Goal: Transaction & Acquisition: Purchase product/service

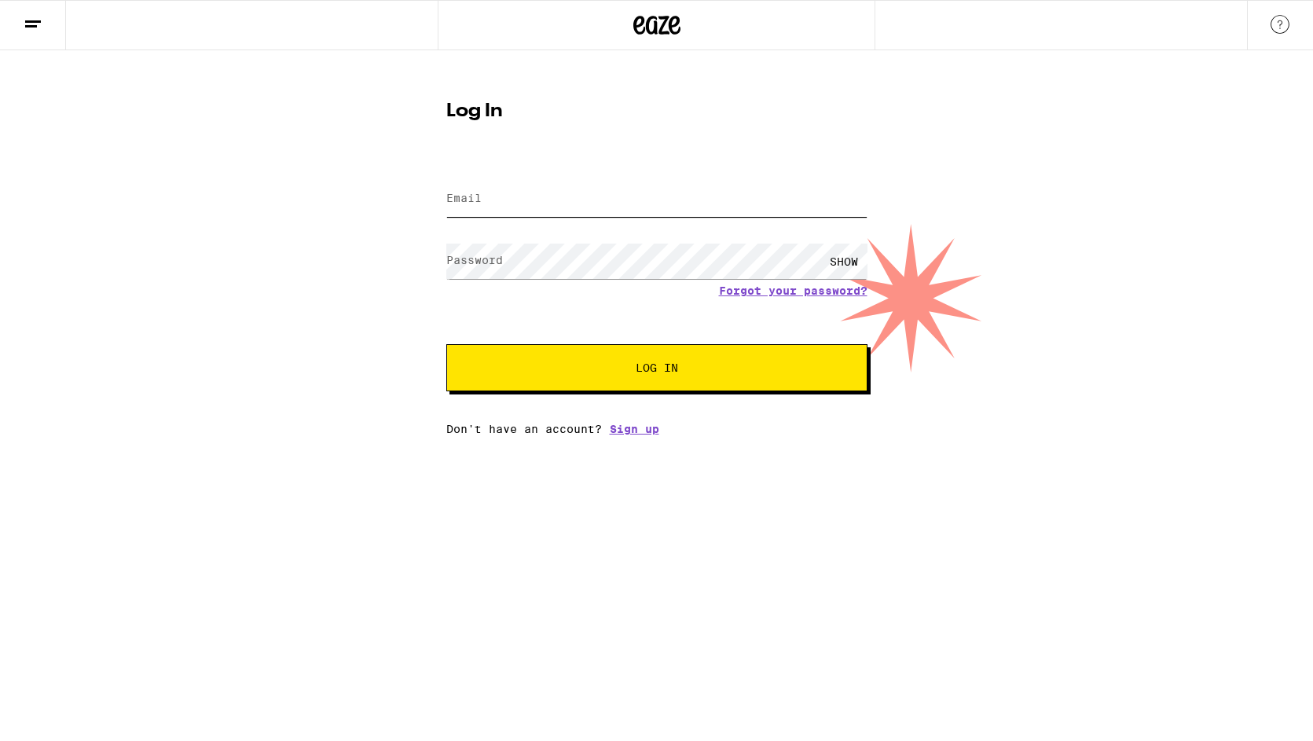
click at [723, 201] on input "Email" at bounding box center [656, 199] width 421 height 35
type input "[EMAIL_ADDRESS][DOMAIN_NAME]"
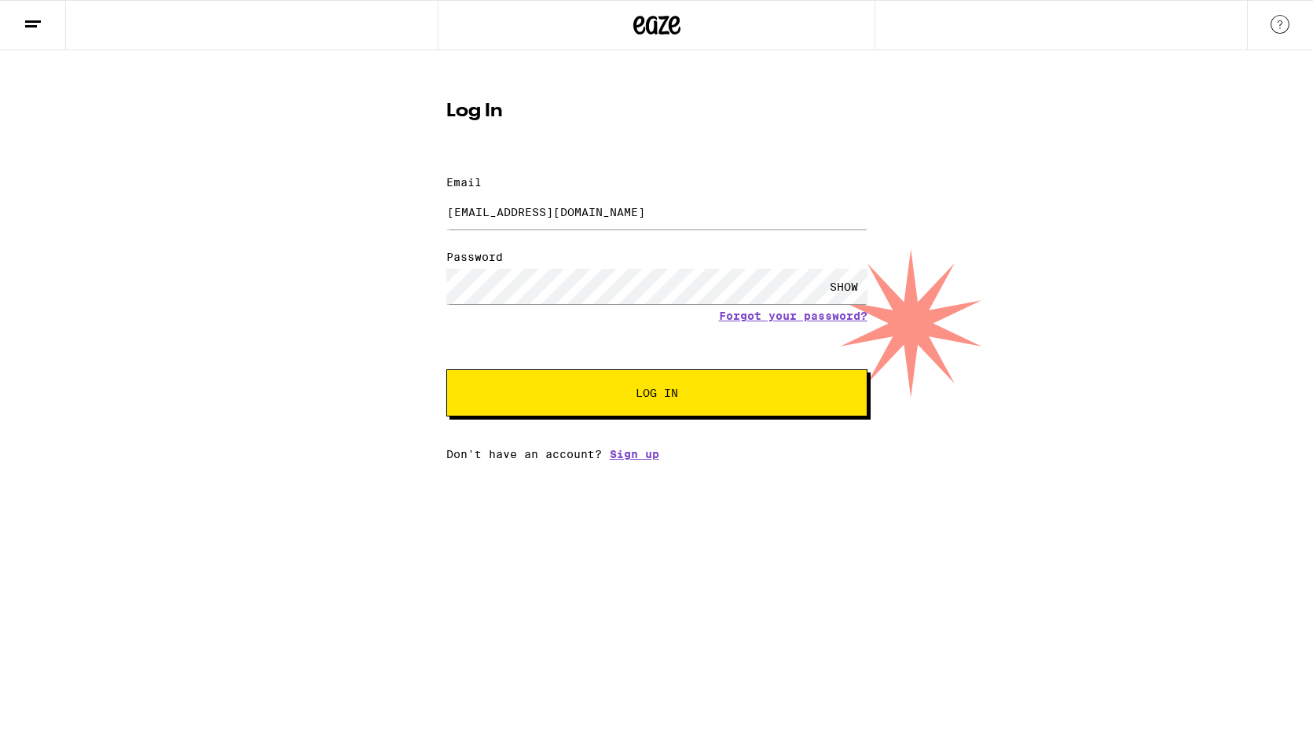
click at [835, 269] on div "SHOW" at bounding box center [844, 286] width 47 height 35
click at [737, 369] on button "Log In" at bounding box center [656, 392] width 421 height 47
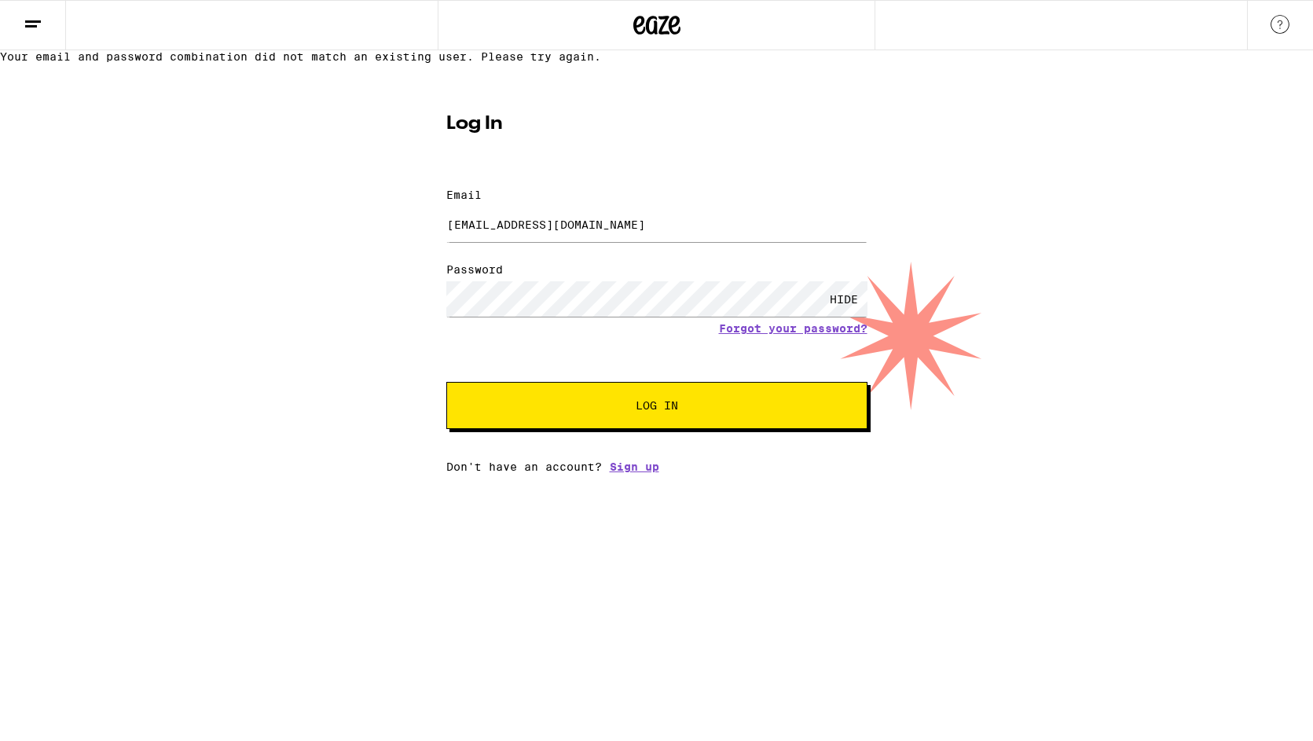
click at [768, 429] on button "Log In" at bounding box center [656, 405] width 421 height 47
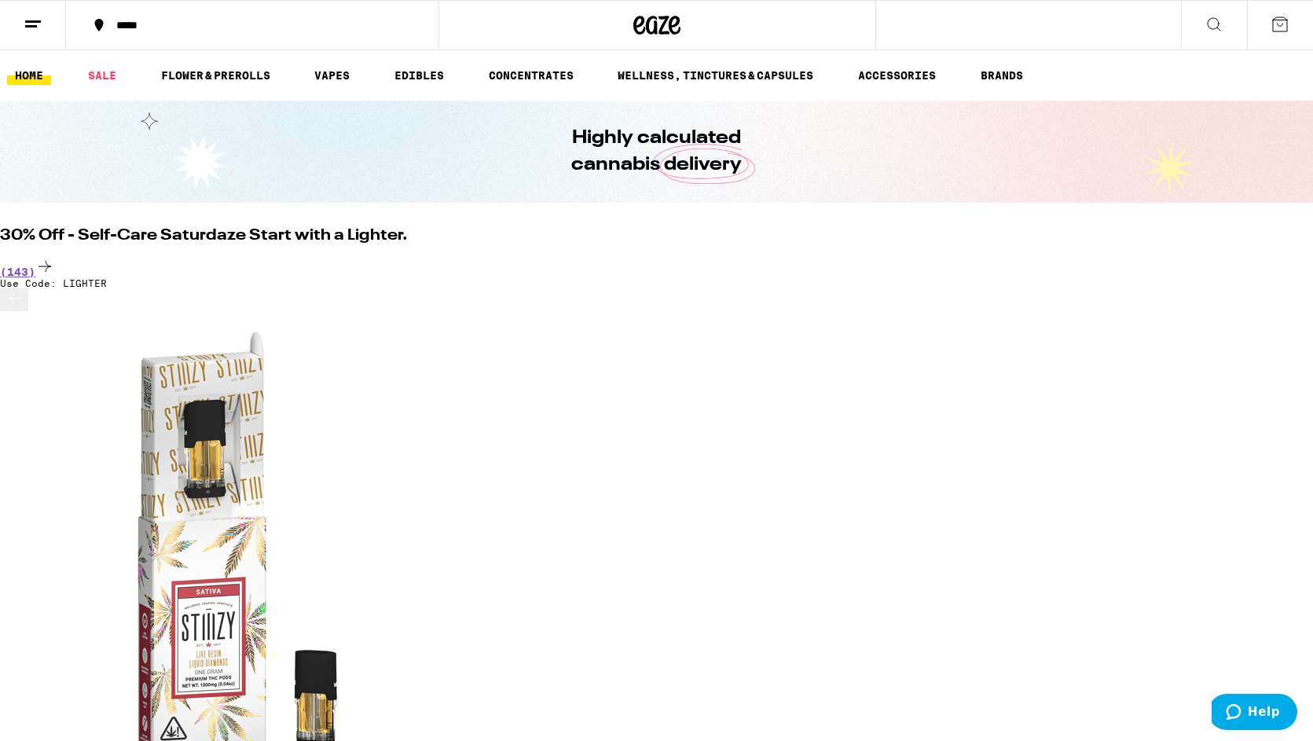
click at [1218, 26] on icon at bounding box center [1214, 24] width 19 height 19
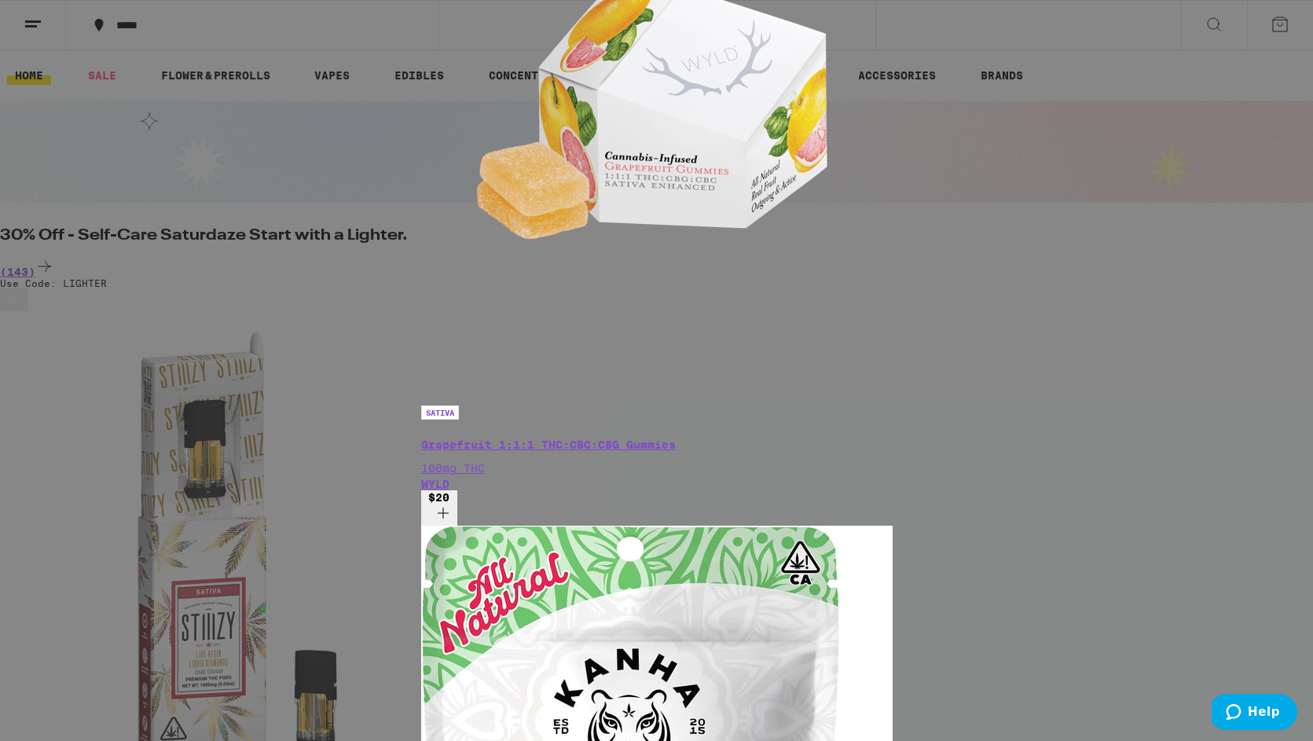
scroll to position [1177, 0]
drag, startPoint x: 534, startPoint y: 23, endPoint x: 513, endPoint y: -50, distance: 76.1
click at [513, 0] on html "***** ***** HOME SALE FLOWER & PREROLLS VAPES EDIBLES CONCENTRATES WELLNESS, TI…" at bounding box center [656, 0] width 1313 height 0
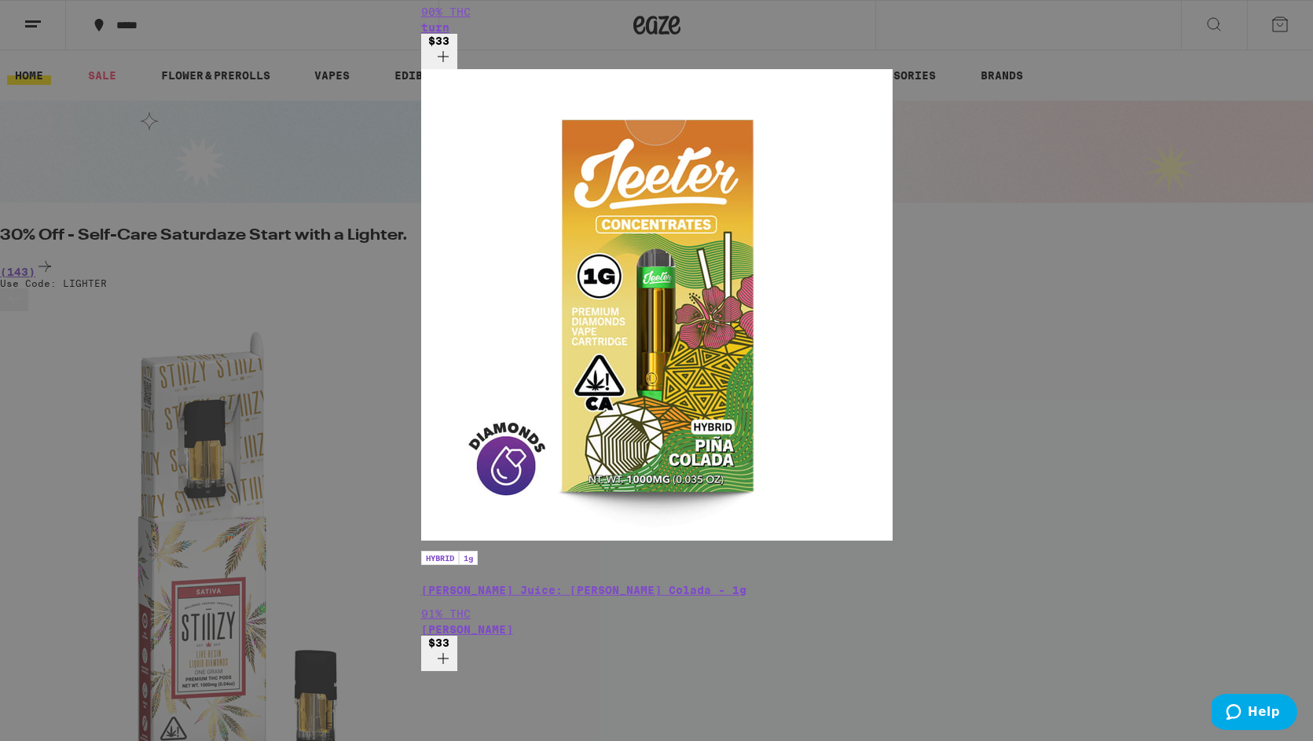
scroll to position [0, 0]
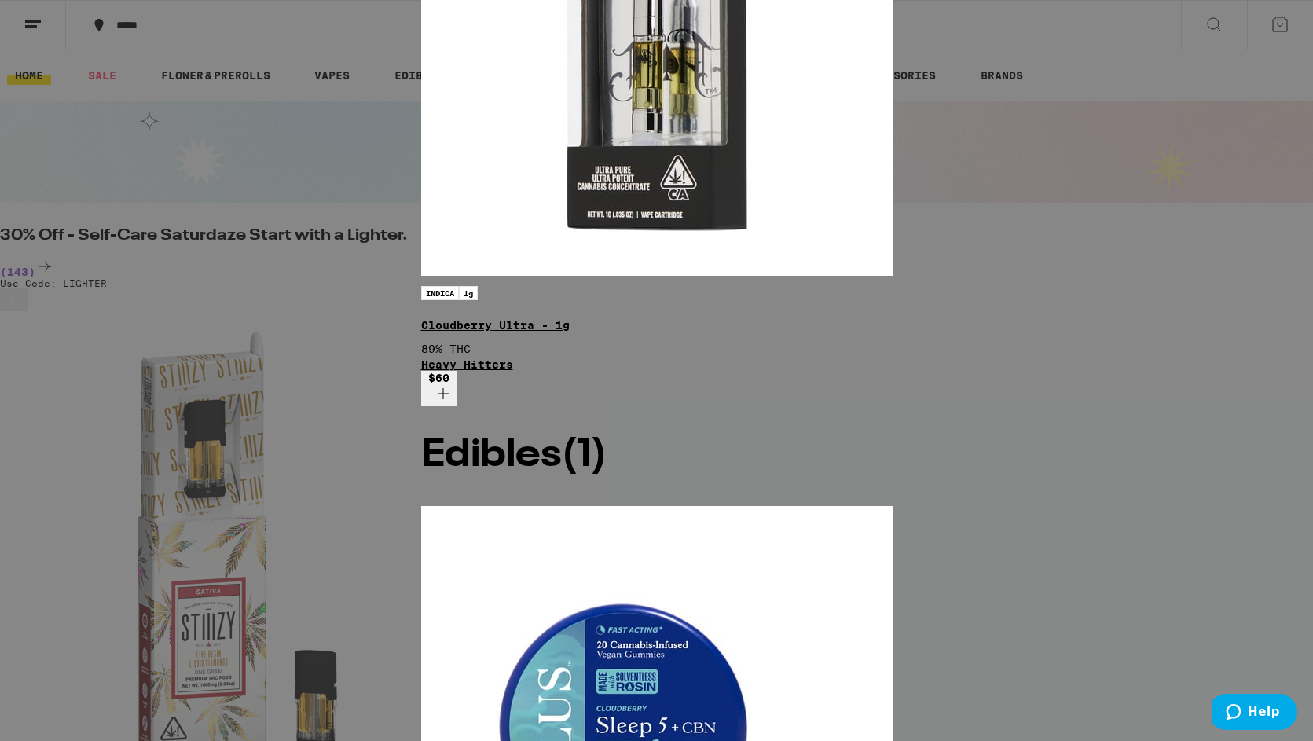
type input "cloudberry"
click at [421, 336] on div "INDICA 1g Cloudberry Ultra - 1g 89% THC Heavy Hitters" at bounding box center [657, 324] width 472 height 93
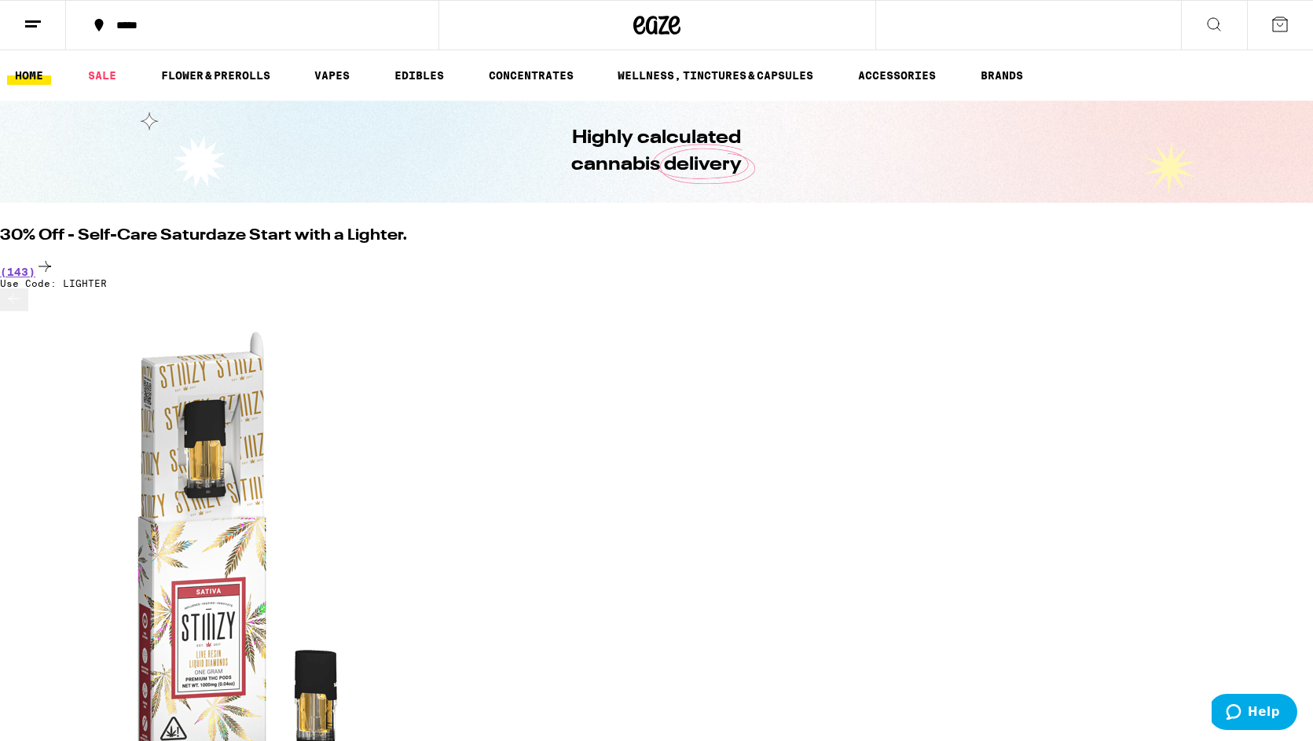
click at [1218, 31] on icon at bounding box center [1214, 24] width 19 height 19
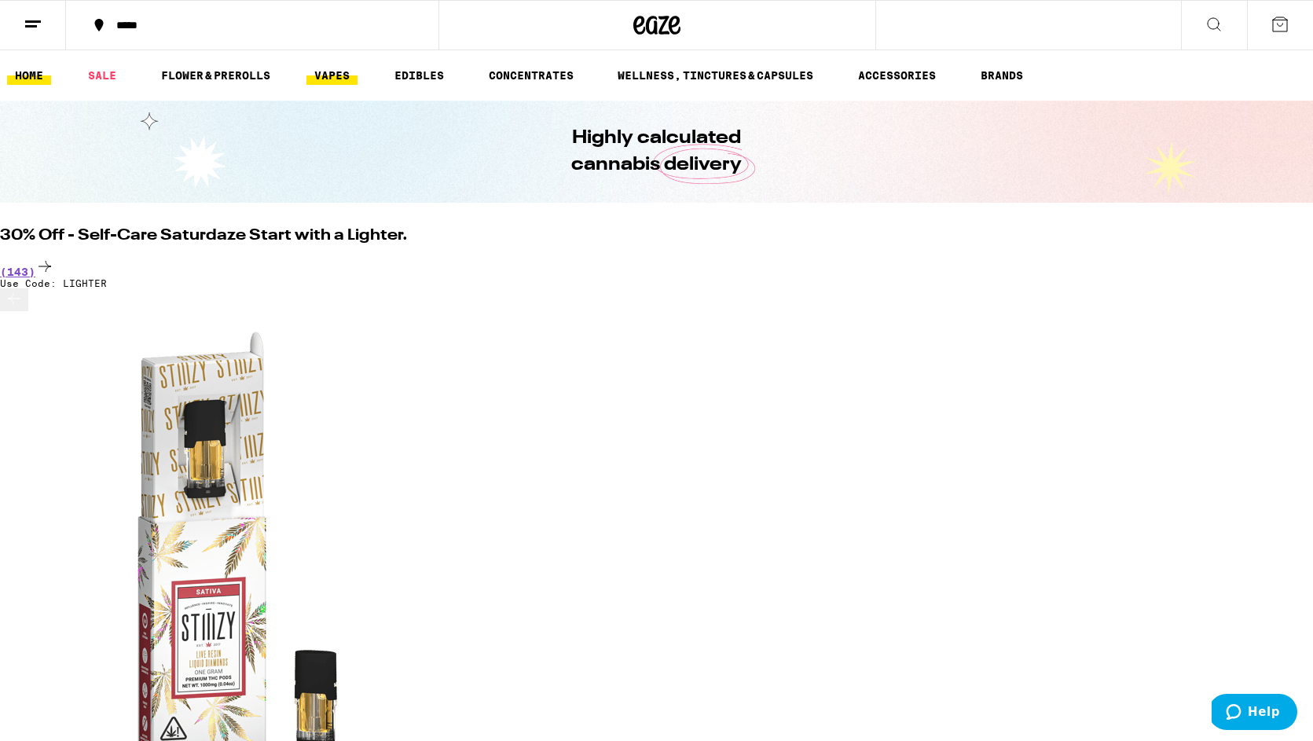
click at [342, 78] on link "VAPES" at bounding box center [332, 75] width 51 height 19
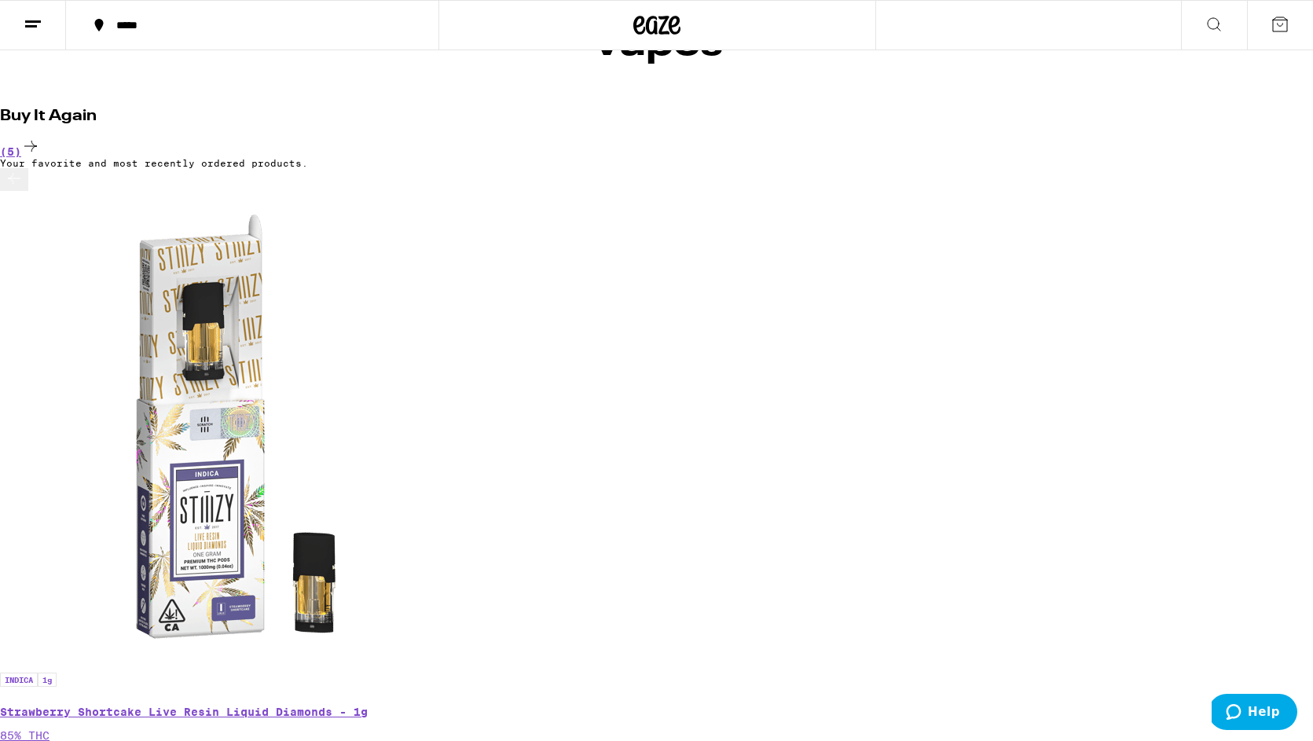
scroll to position [110, 0]
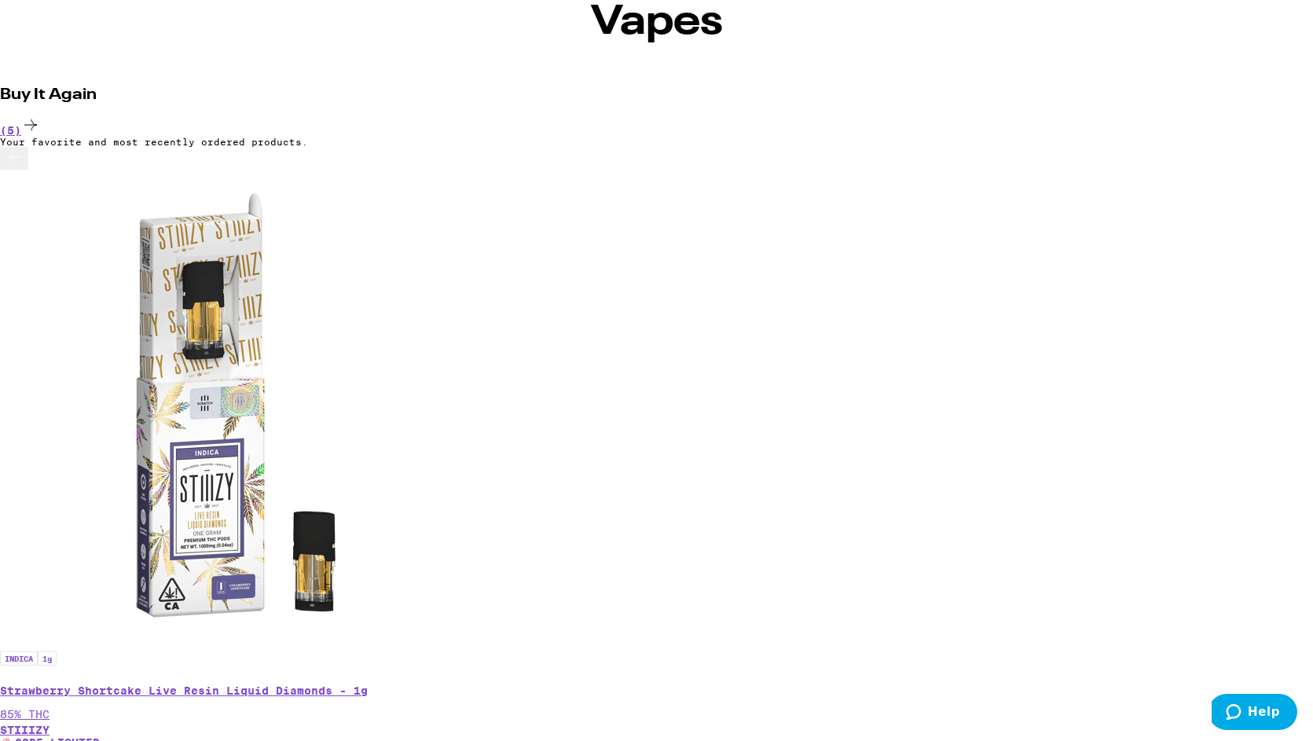
scroll to position [200, 0]
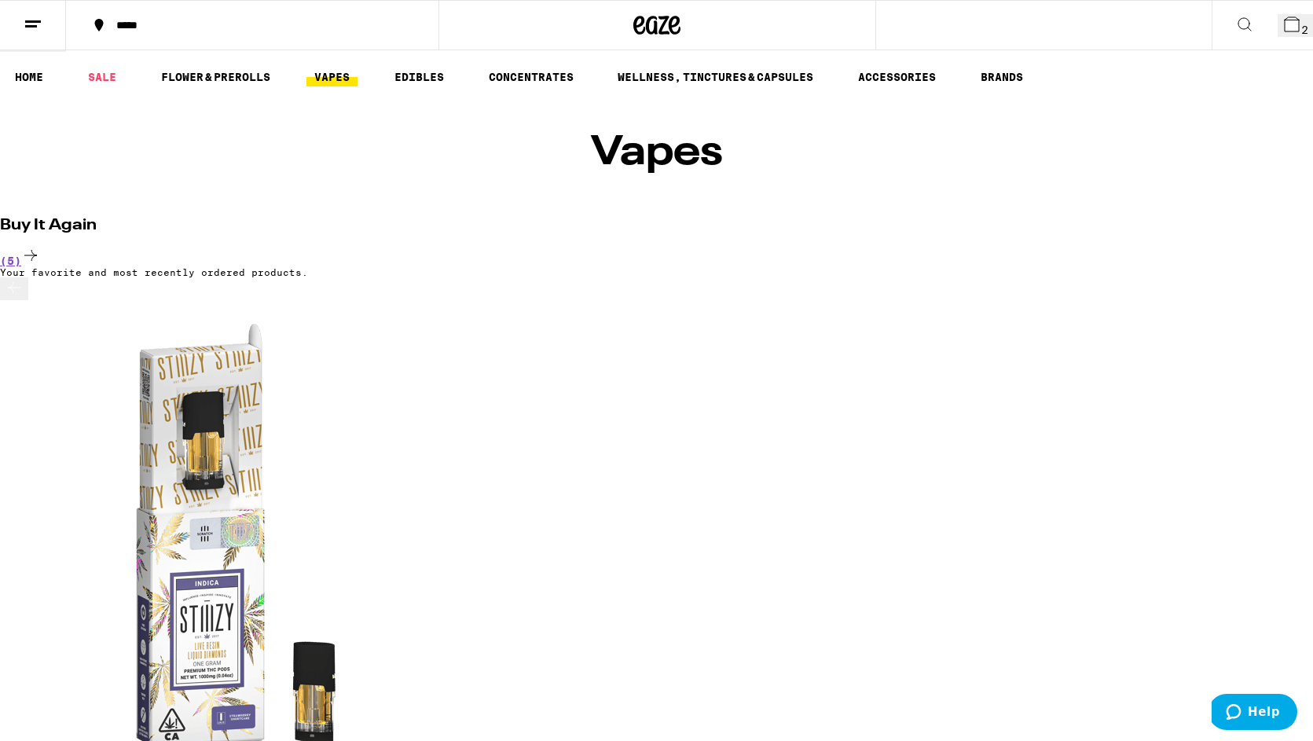
scroll to position [0, 0]
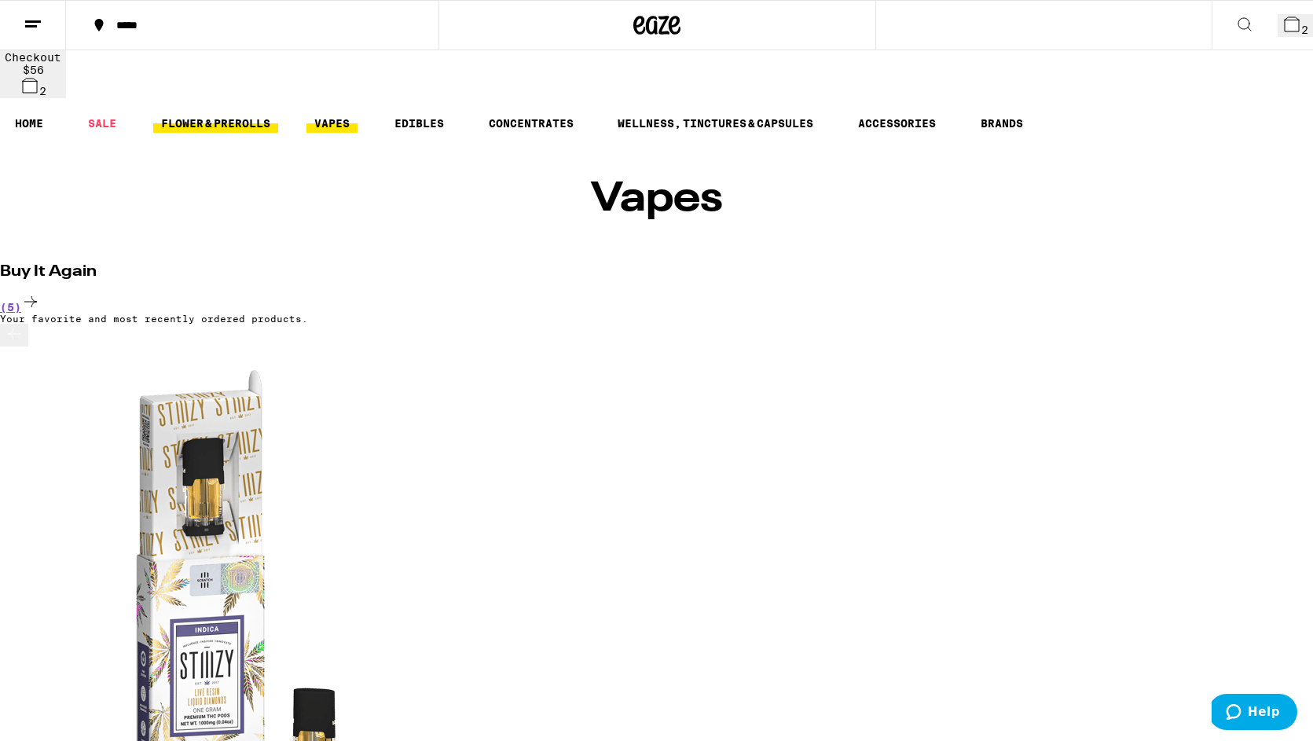
click at [242, 114] on link "FLOWER & PREROLLS" at bounding box center [215, 123] width 125 height 19
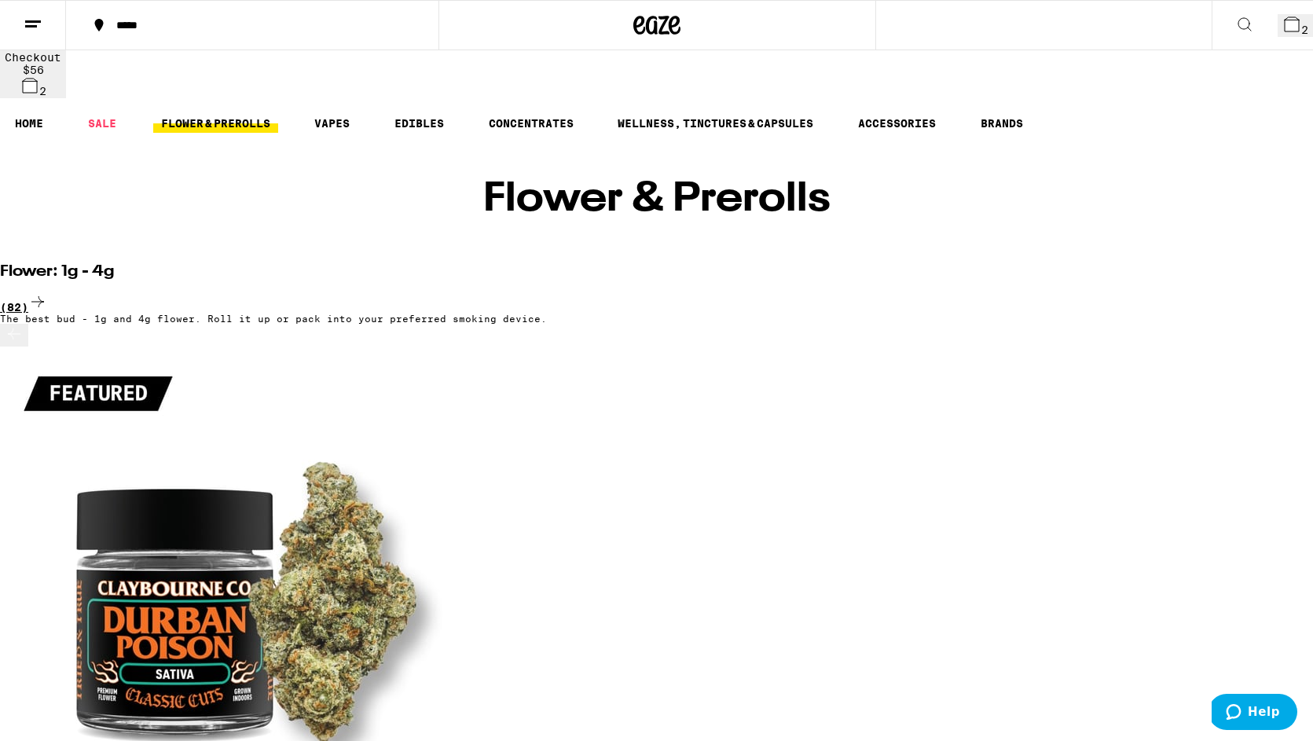
click at [47, 292] on icon at bounding box center [37, 301] width 19 height 19
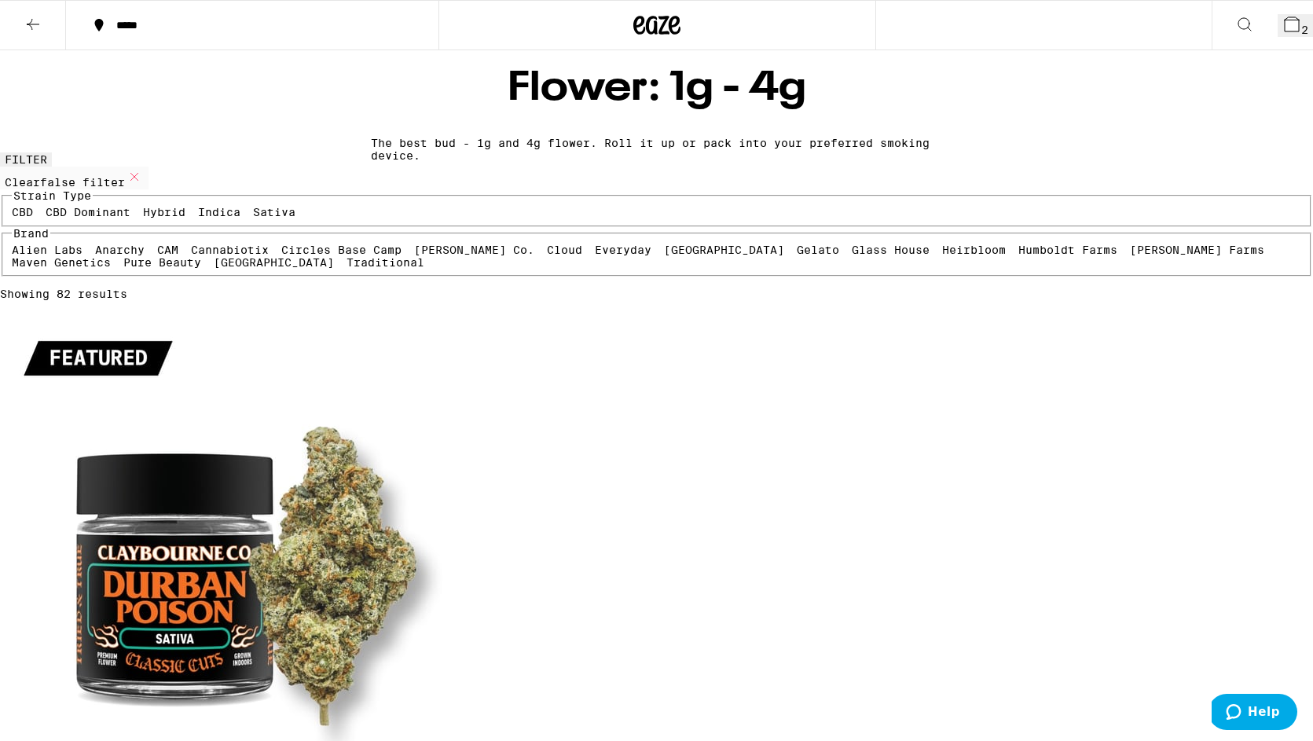
click at [44, 32] on button at bounding box center [33, 26] width 66 height 50
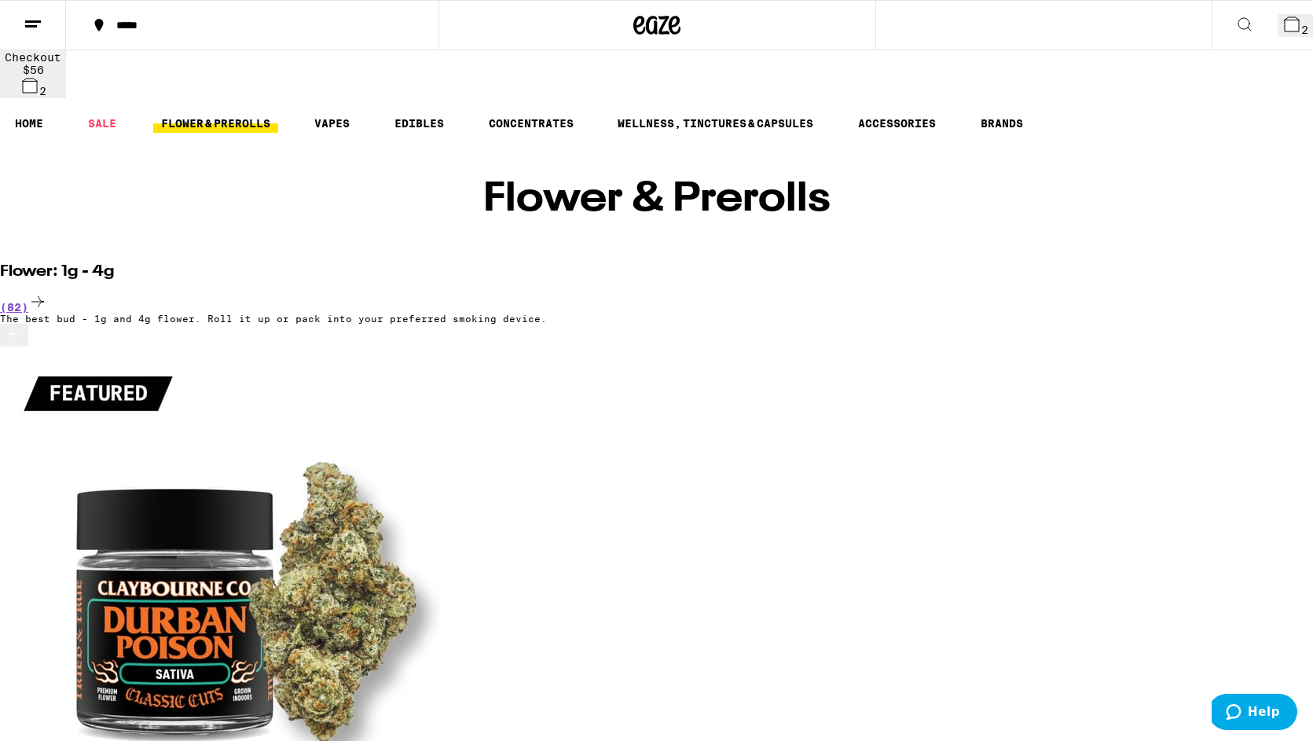
click at [243, 114] on link "FLOWER & PREROLLS" at bounding box center [215, 123] width 125 height 19
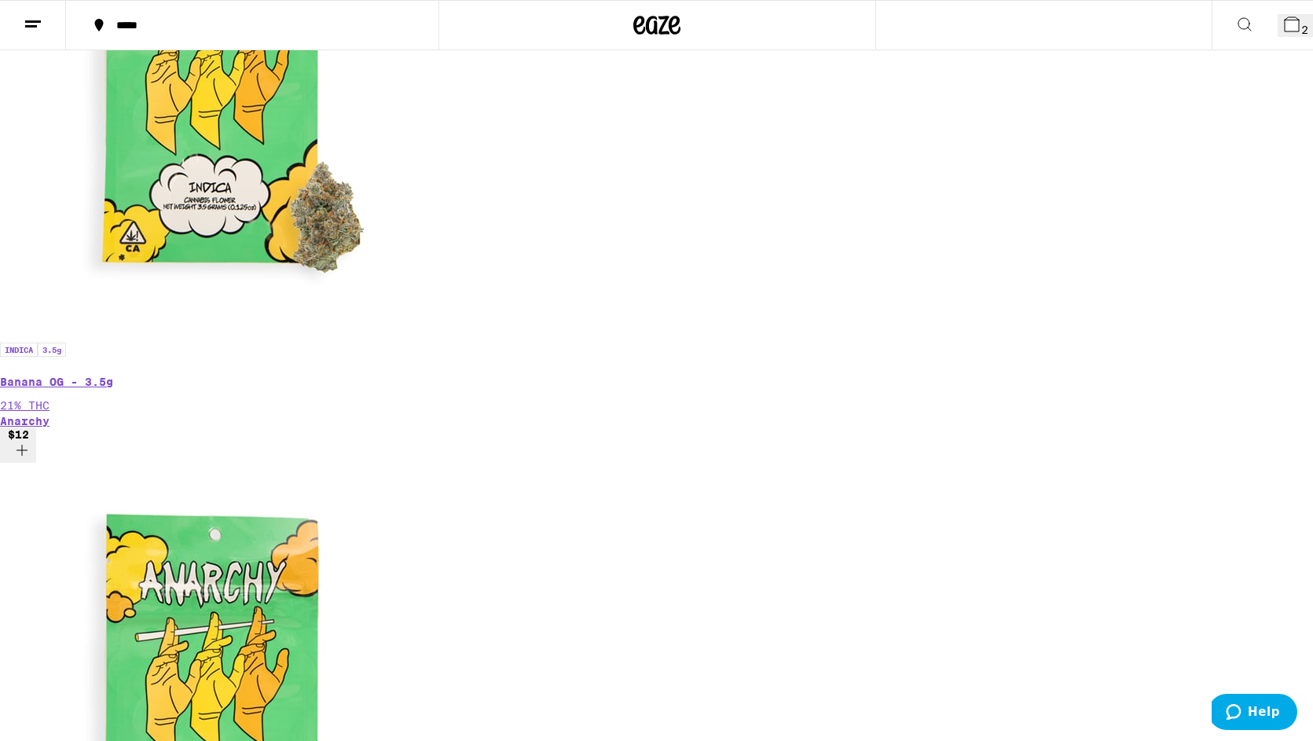
scroll to position [1149, 0]
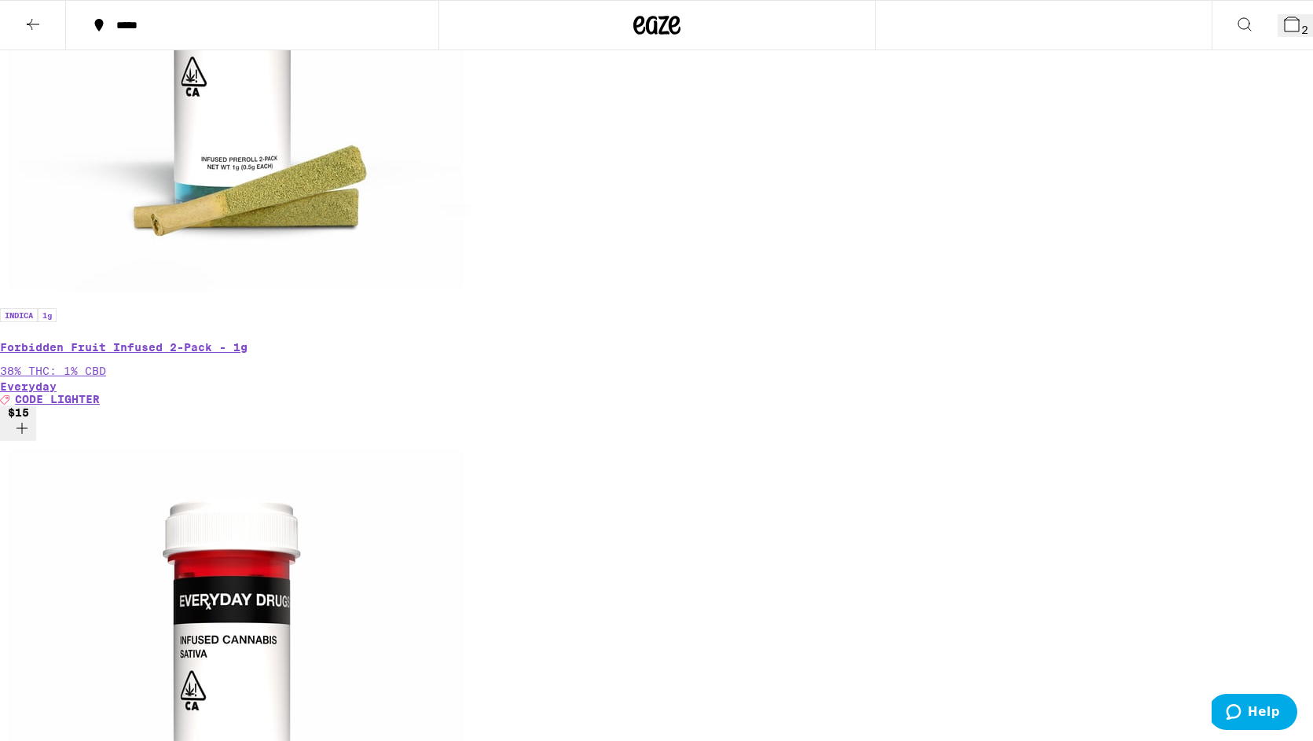
scroll to position [1794, 0]
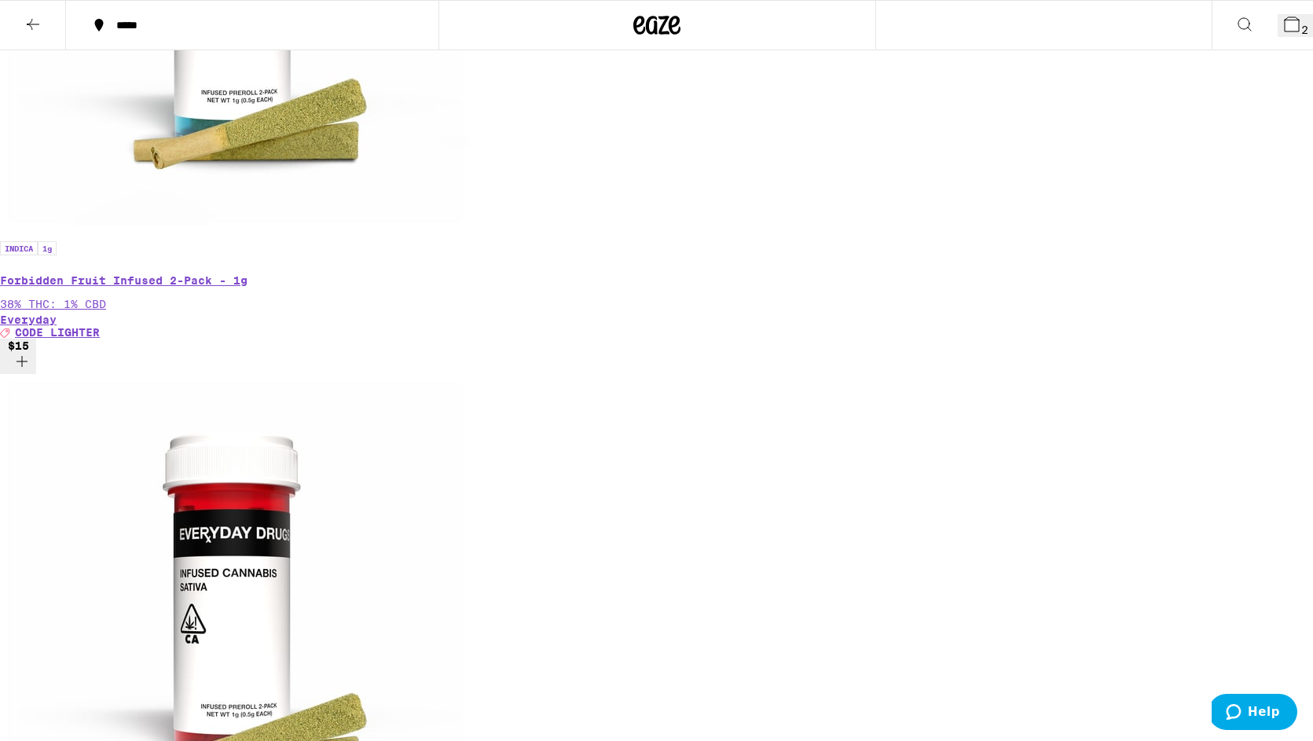
click at [1302, 24] on span "2" at bounding box center [1305, 30] width 7 height 13
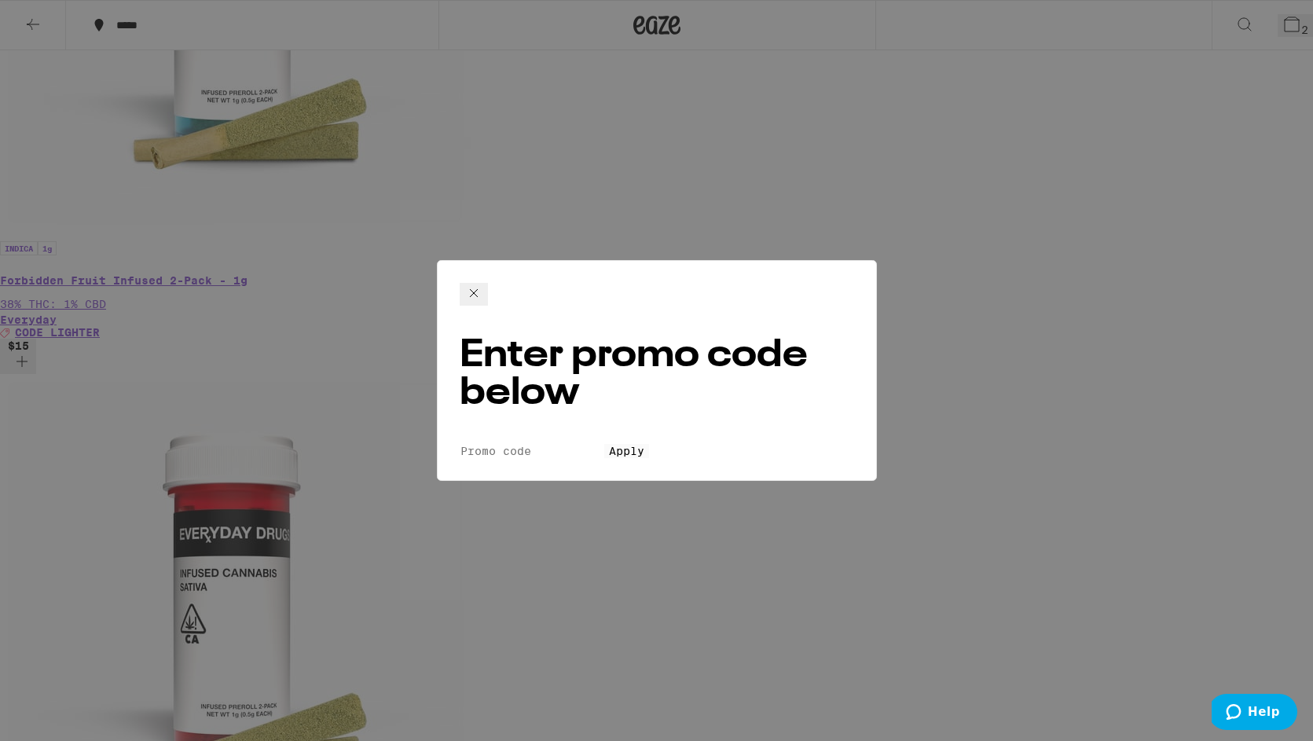
click at [604, 444] on input "Promo Code" at bounding box center [532, 451] width 145 height 14
type input "LIGHTER"
click at [645, 445] on span "Apply" at bounding box center [626, 451] width 35 height 13
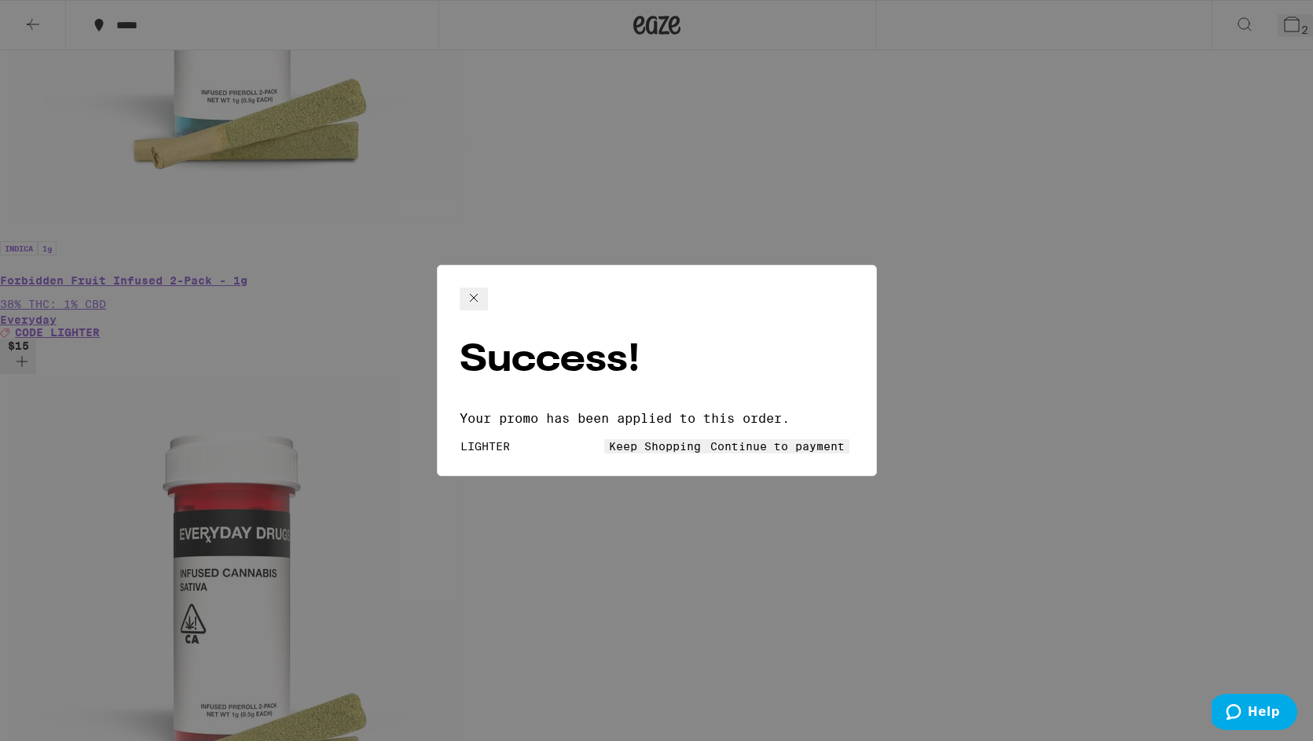
click at [718, 440] on span "Continue to payment" at bounding box center [778, 446] width 134 height 13
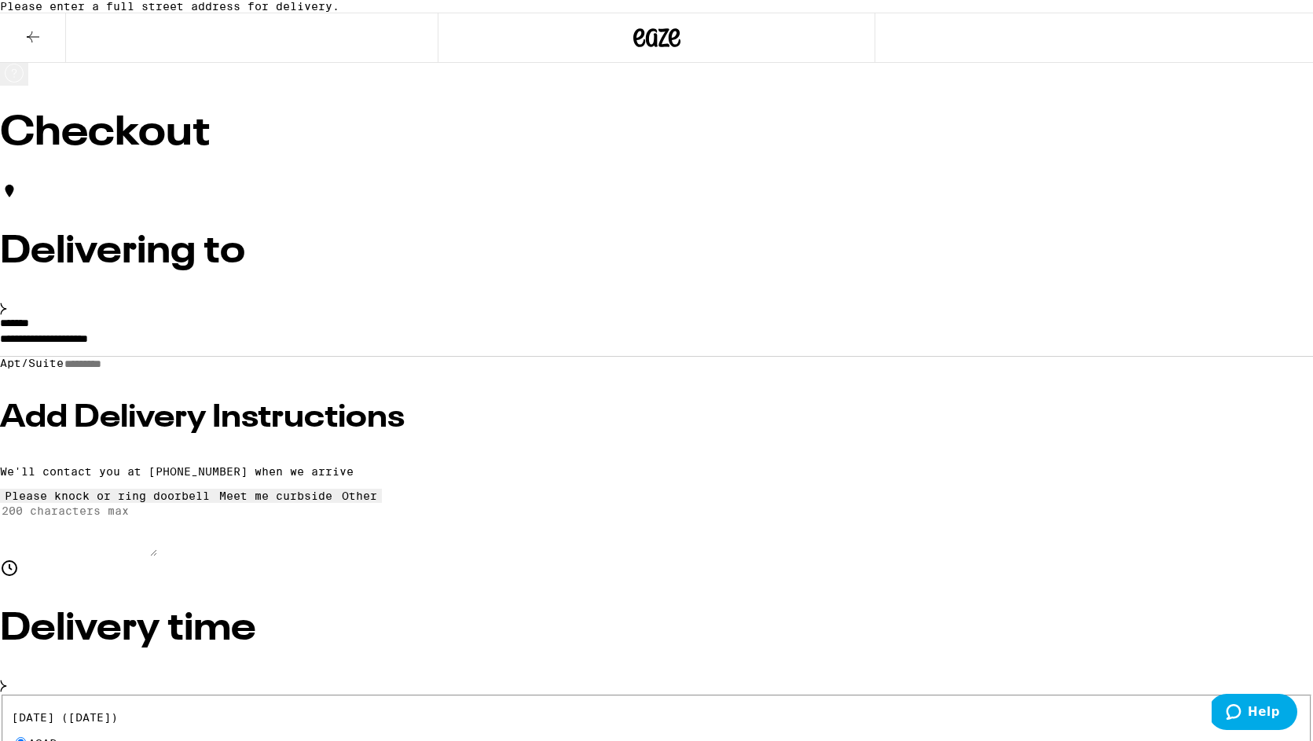
click at [38, 46] on icon at bounding box center [33, 37] width 19 height 19
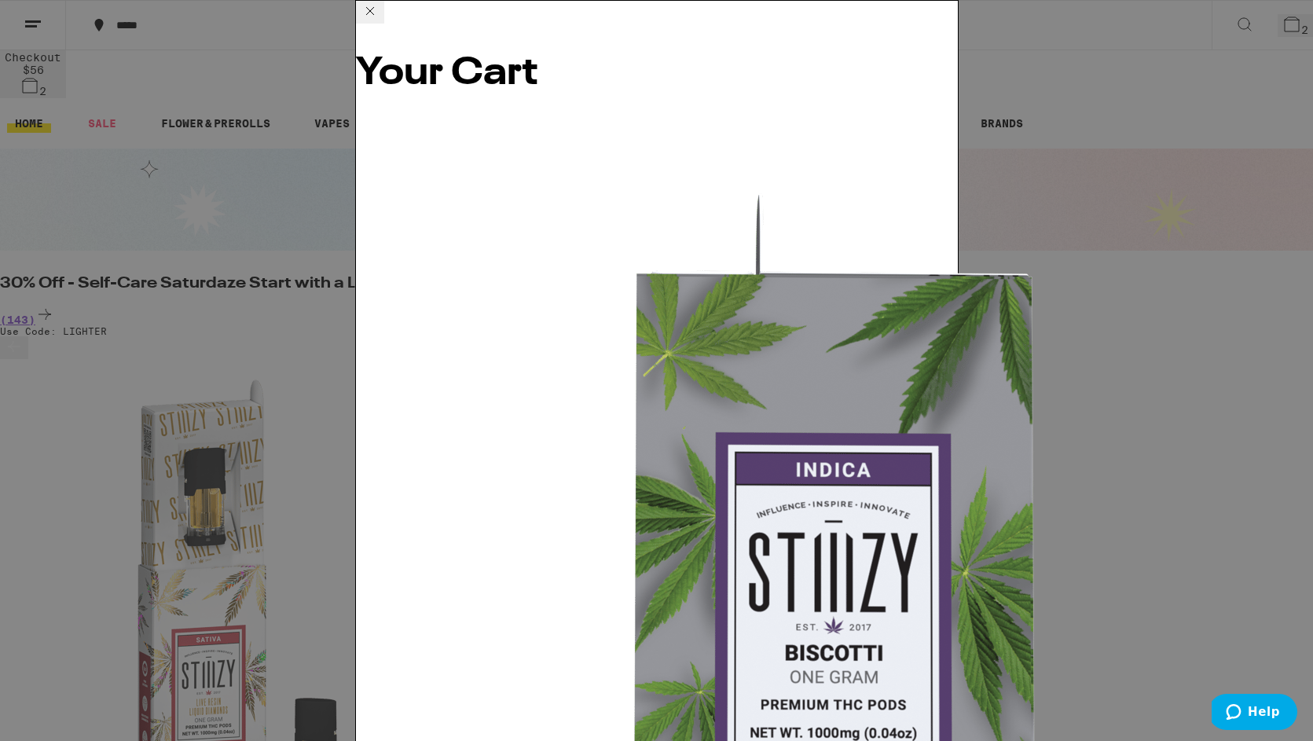
click at [380, 20] on icon at bounding box center [370, 11] width 19 height 19
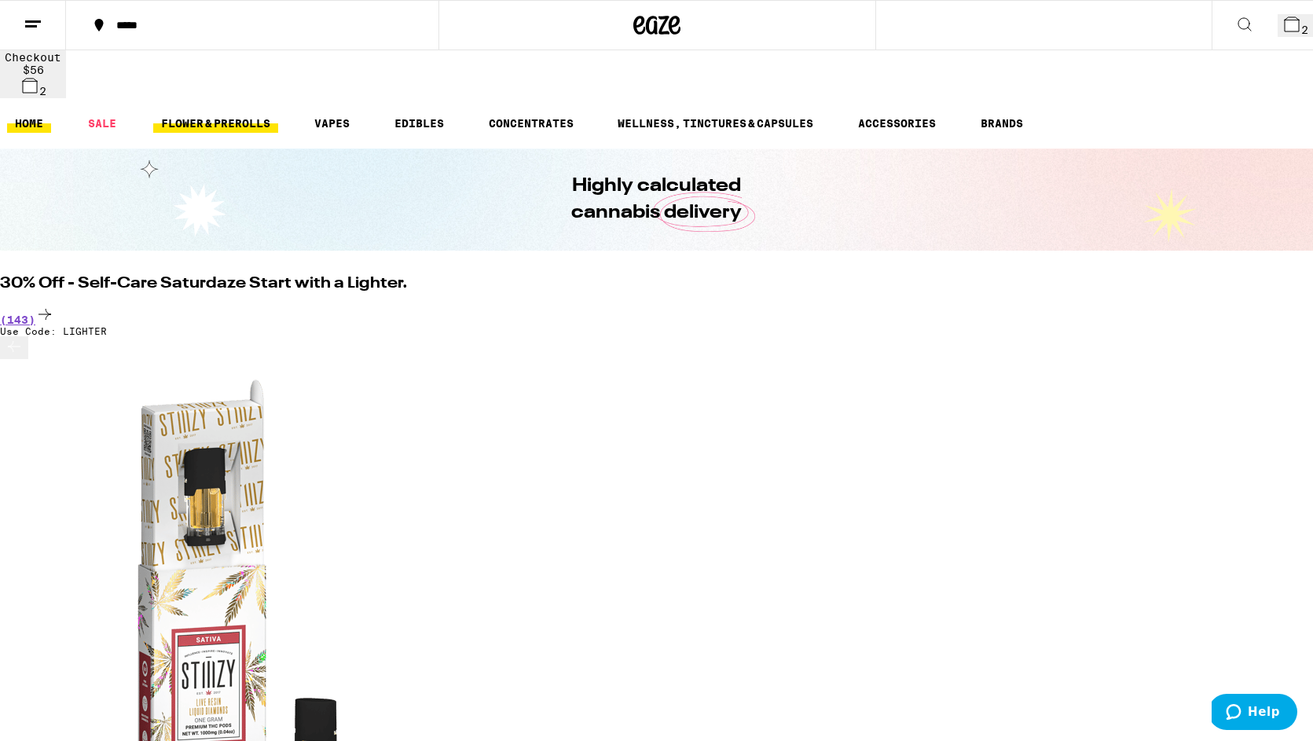
click at [263, 114] on link "FLOWER & PREROLLS" at bounding box center [215, 123] width 125 height 19
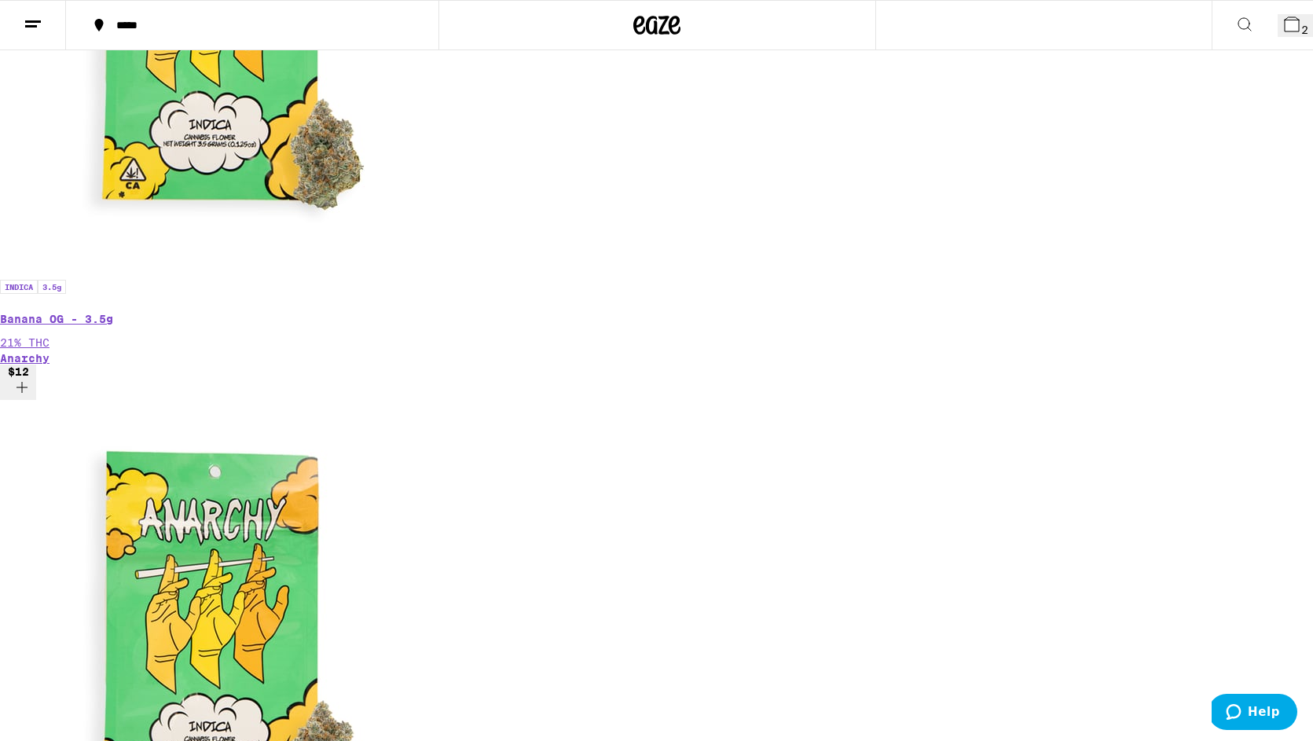
scroll to position [1145, 0]
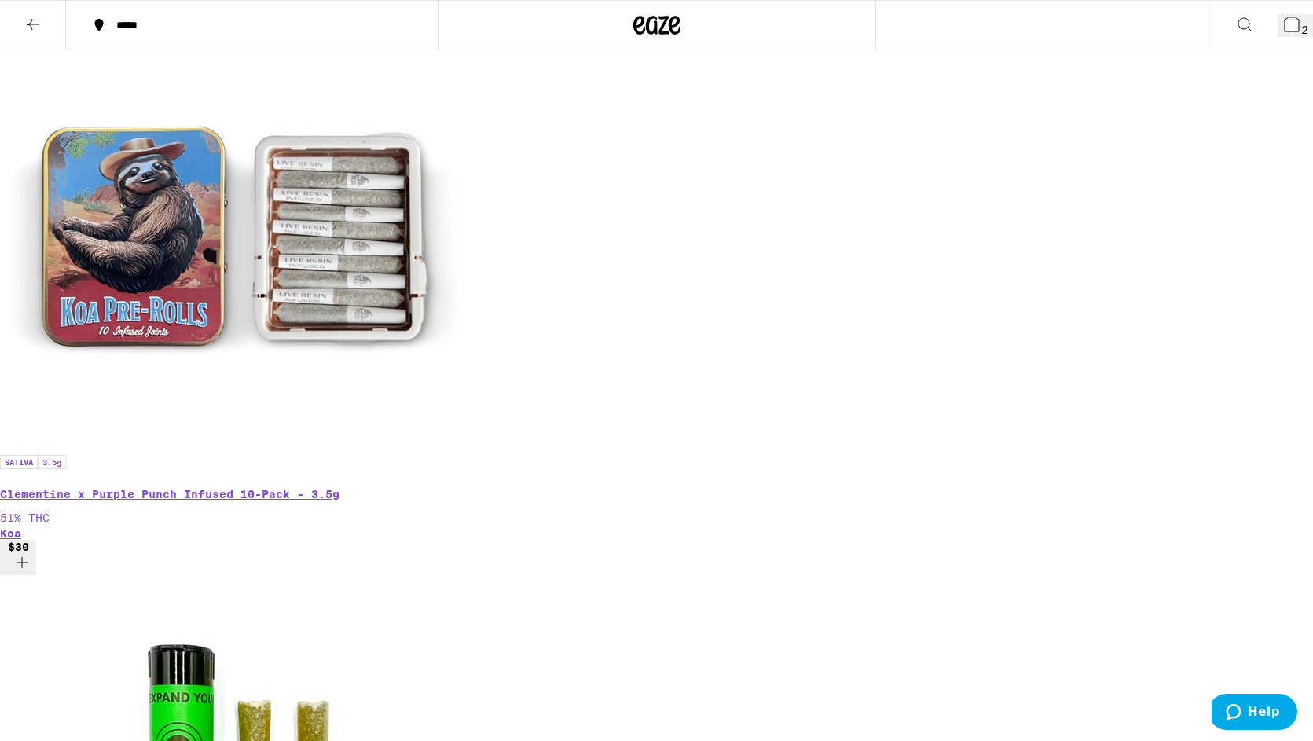
scroll to position [377, 0]
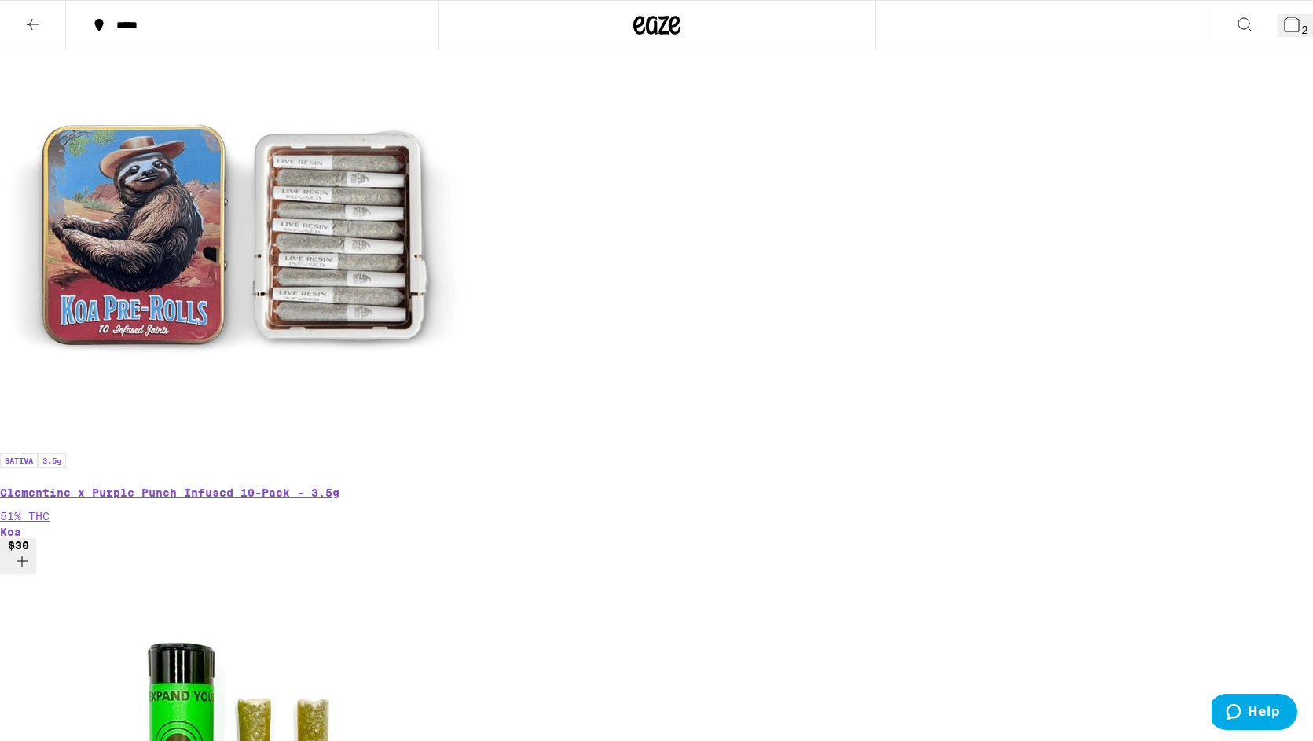
click at [1278, 35] on button "3" at bounding box center [1295, 25] width 35 height 23
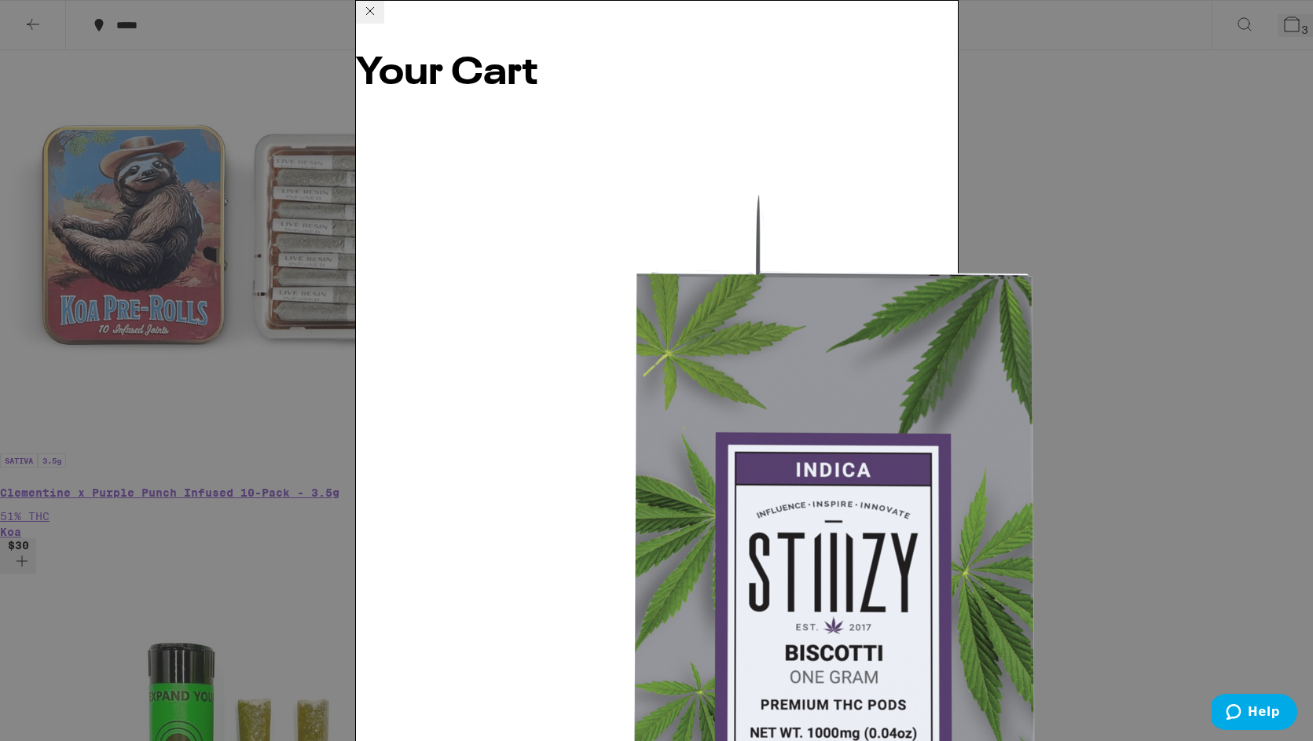
scroll to position [64, 0]
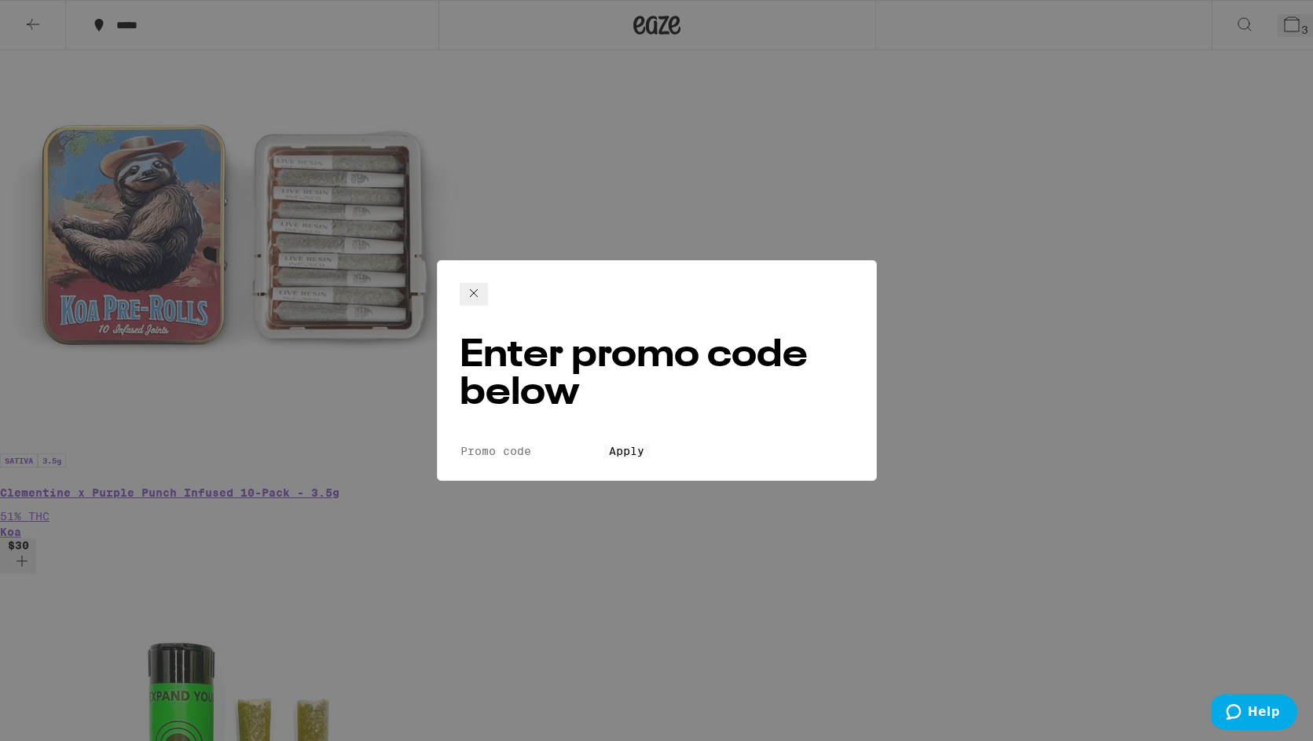
click at [604, 444] on input "Promo Code" at bounding box center [532, 451] width 145 height 14
type input "LIGHTER"
click at [645, 445] on span "Apply" at bounding box center [626, 451] width 35 height 13
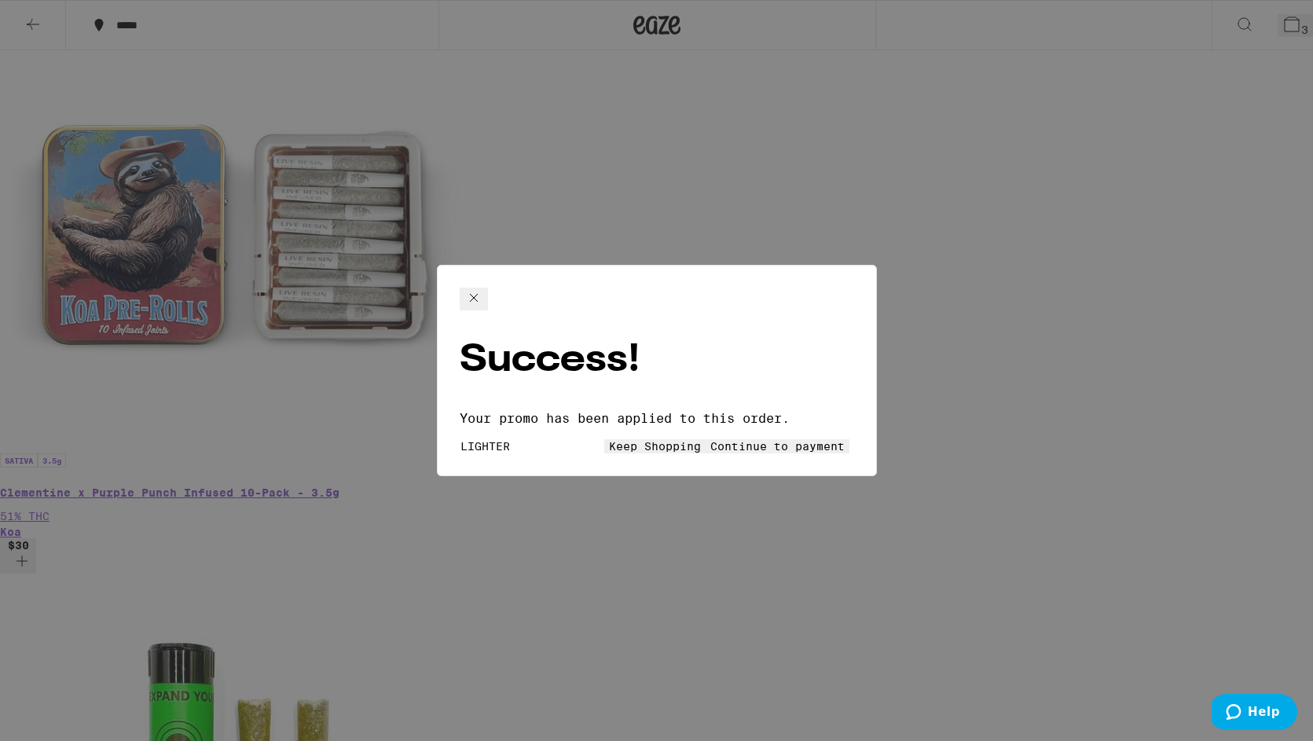
click at [729, 440] on span "Continue to payment" at bounding box center [778, 446] width 134 height 13
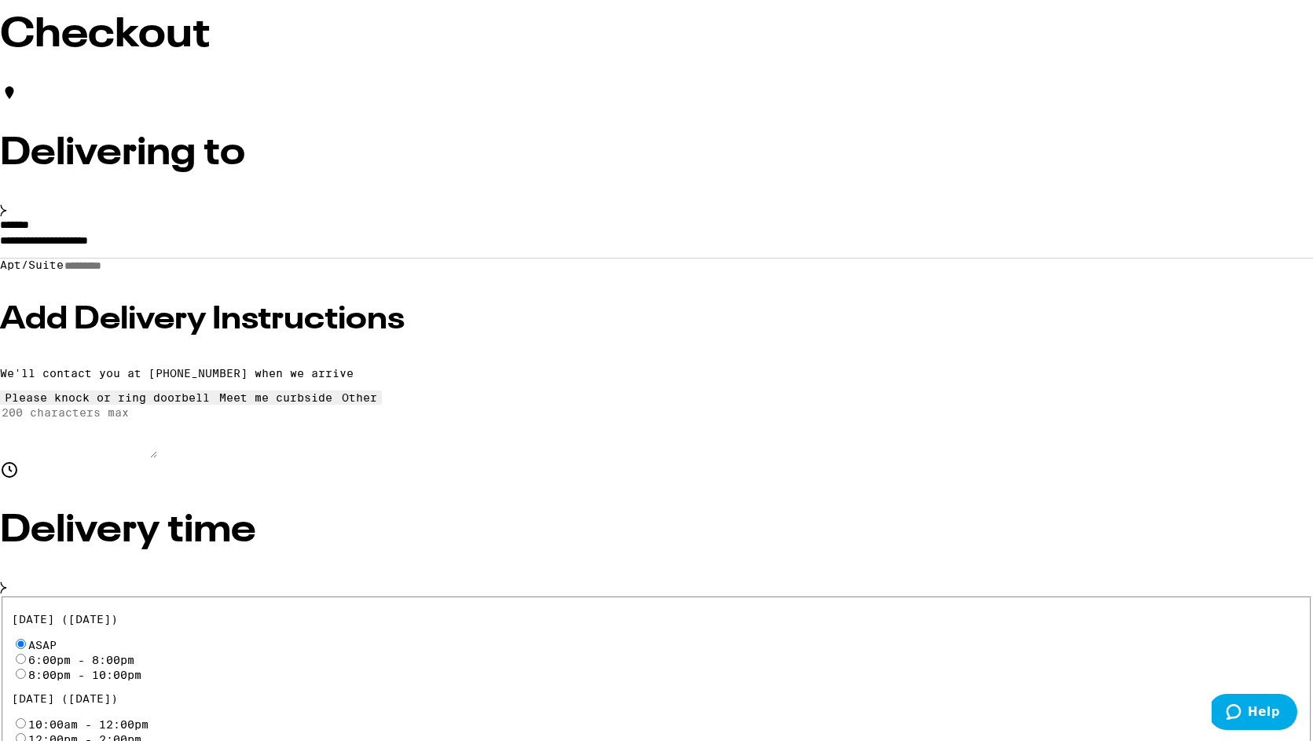
scroll to position [108, 0]
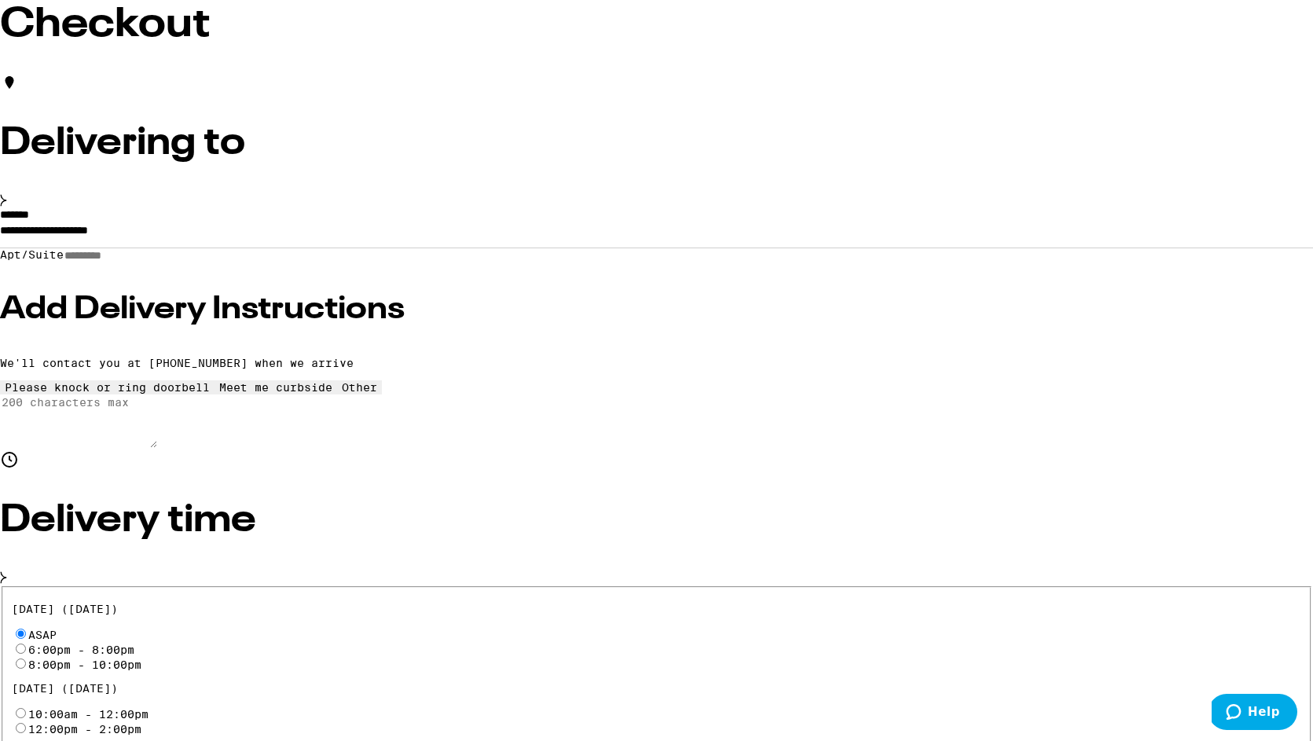
click at [175, 263] on input "Apt/Suite" at bounding box center [120, 255] width 112 height 13
type input "*******"
click at [224, 248] on input "**********" at bounding box center [656, 234] width 1313 height 27
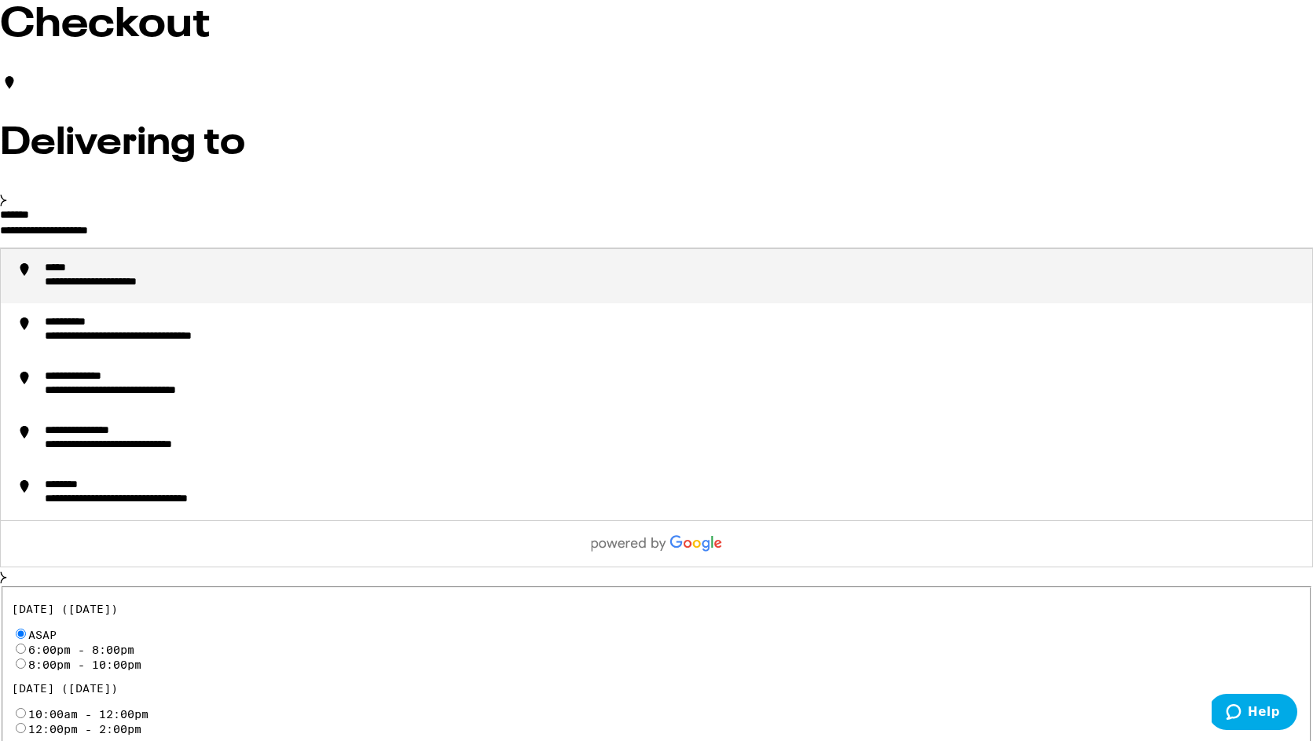
click at [7, 197] on icon at bounding box center [3, 200] width 7 height 13
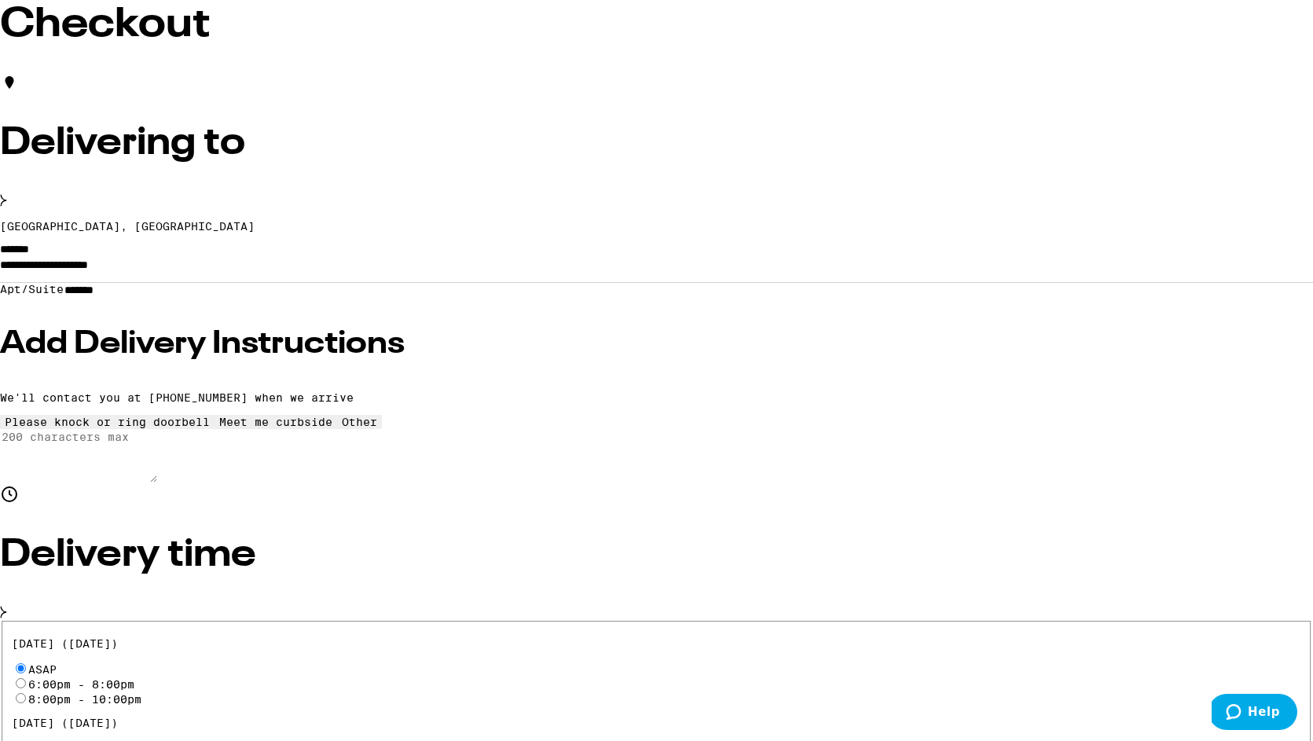
click at [604, 208] on div "Delivering to" at bounding box center [656, 141] width 1313 height 137
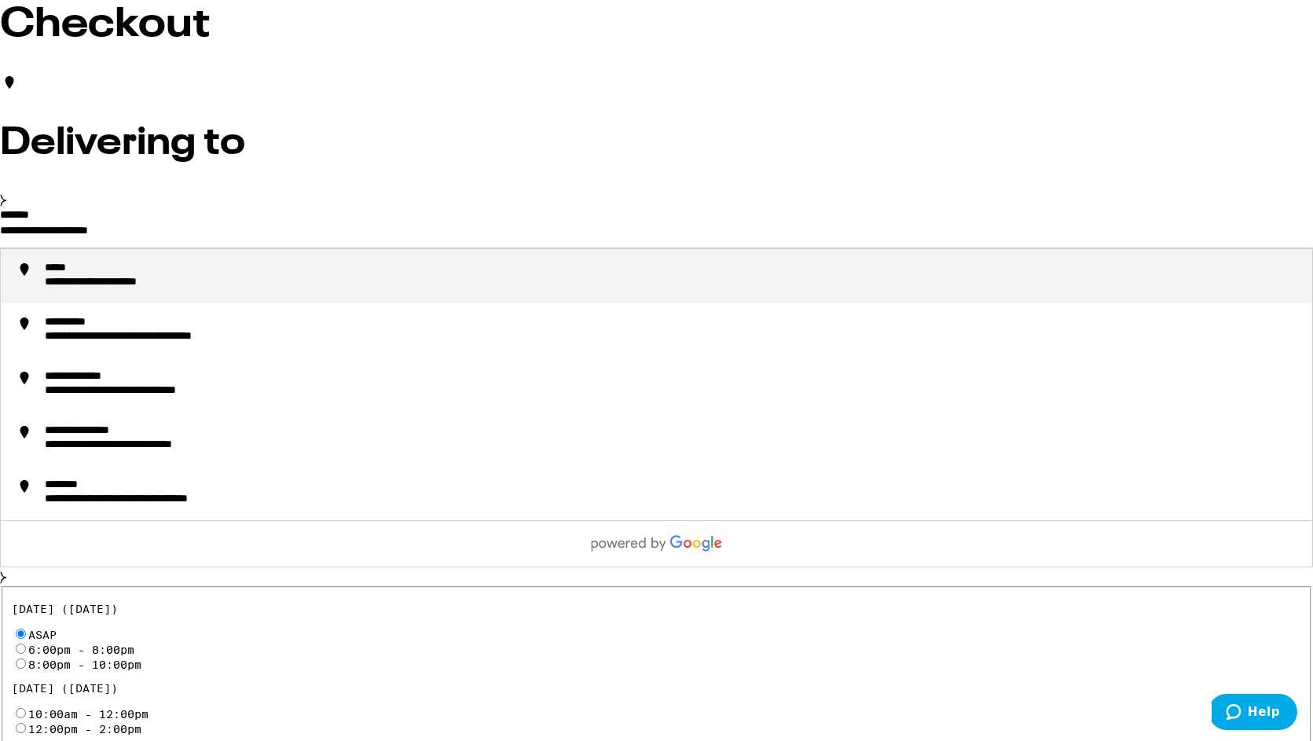
drag, startPoint x: 402, startPoint y: 252, endPoint x: 330, endPoint y: 222, distance: 78.2
click at [330, 222] on div "**********" at bounding box center [656, 261] width 1313 height 377
click at [173, 277] on div "**********" at bounding box center [109, 269] width 128 height 15
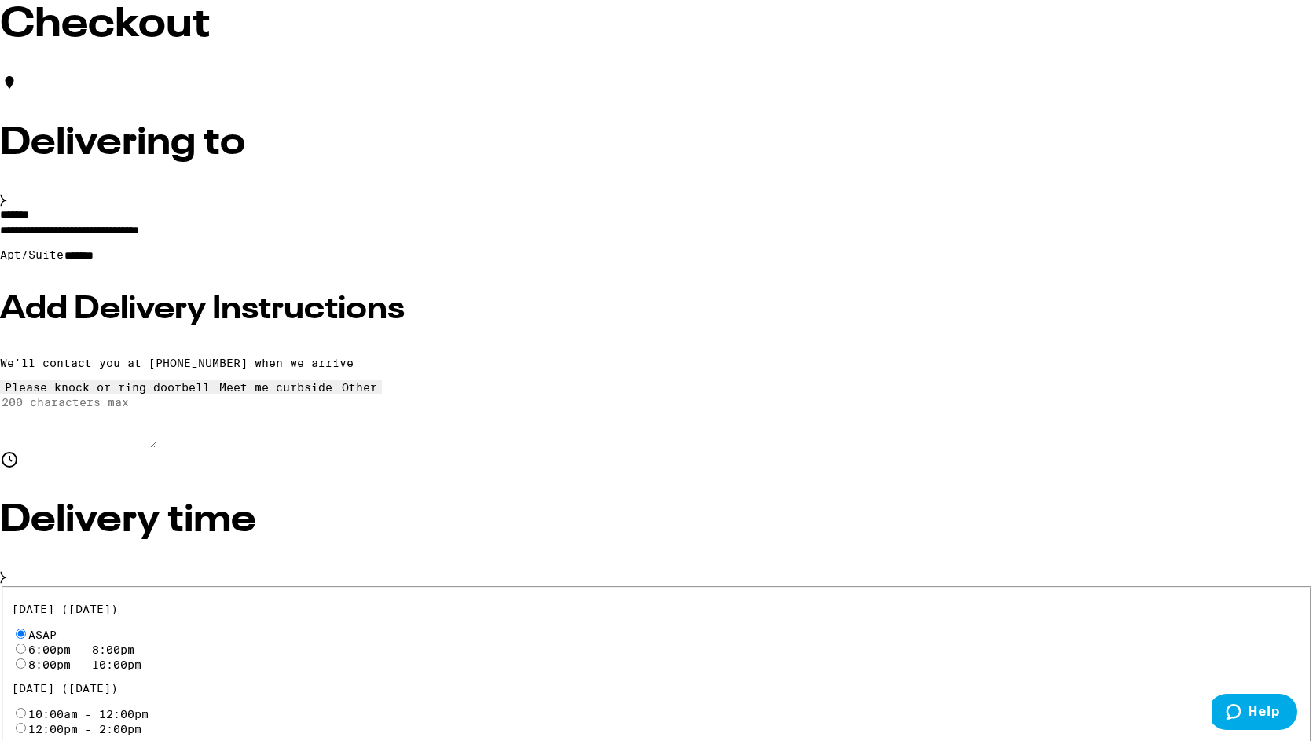
type input "**********"
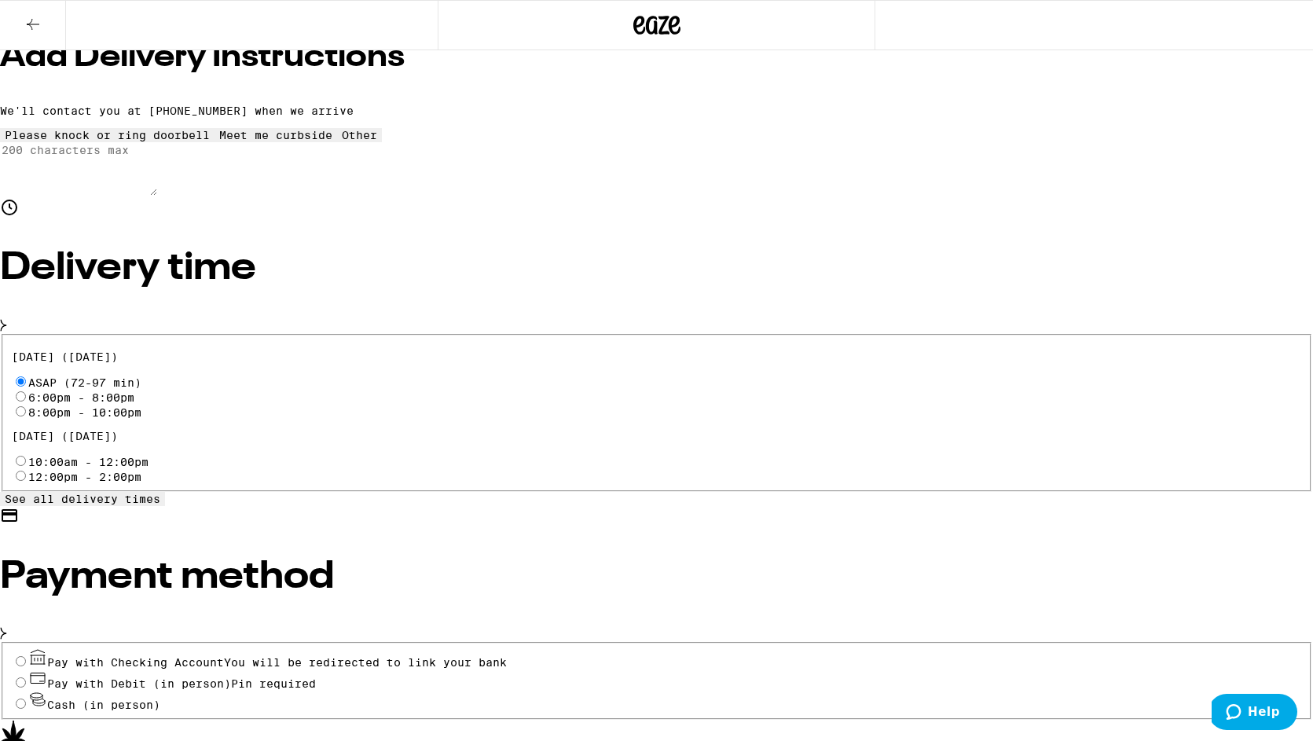
scroll to position [379, 0]
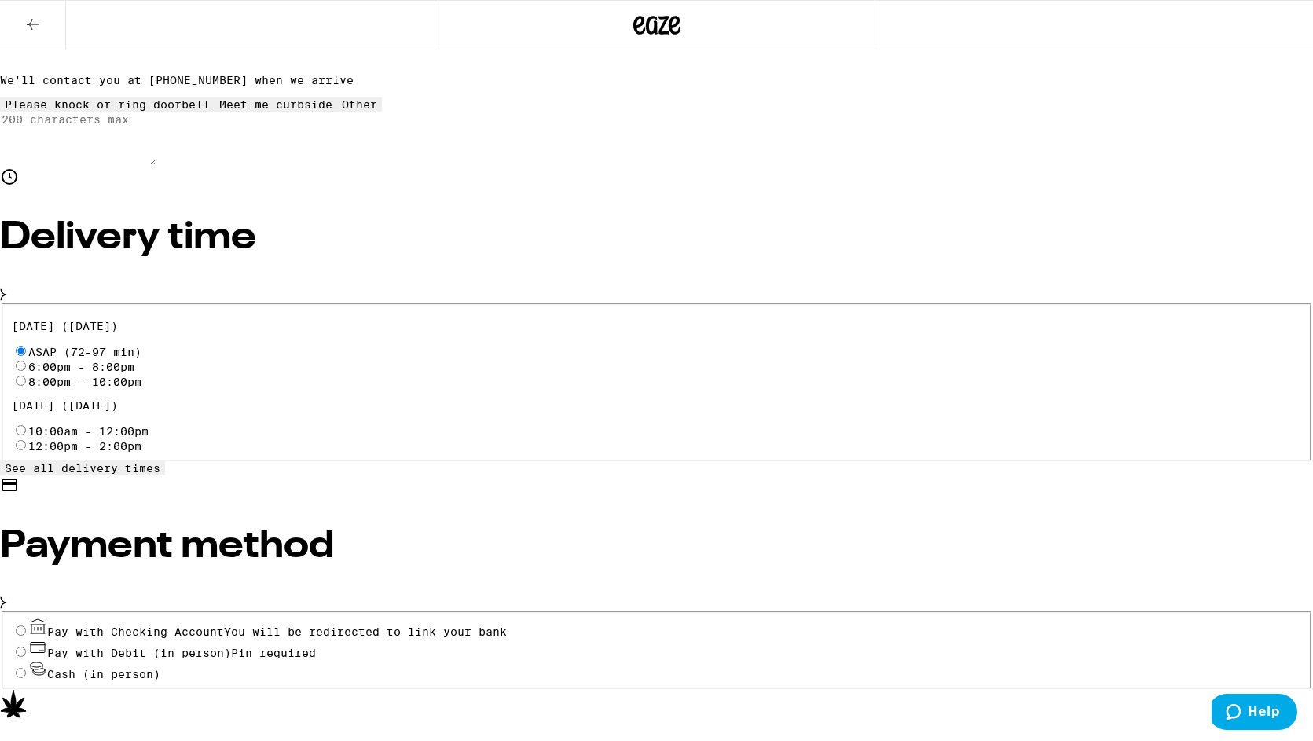
click at [26, 647] on input "Pay with Debit (in person) Pin required" at bounding box center [21, 652] width 10 height 10
radio input "true"
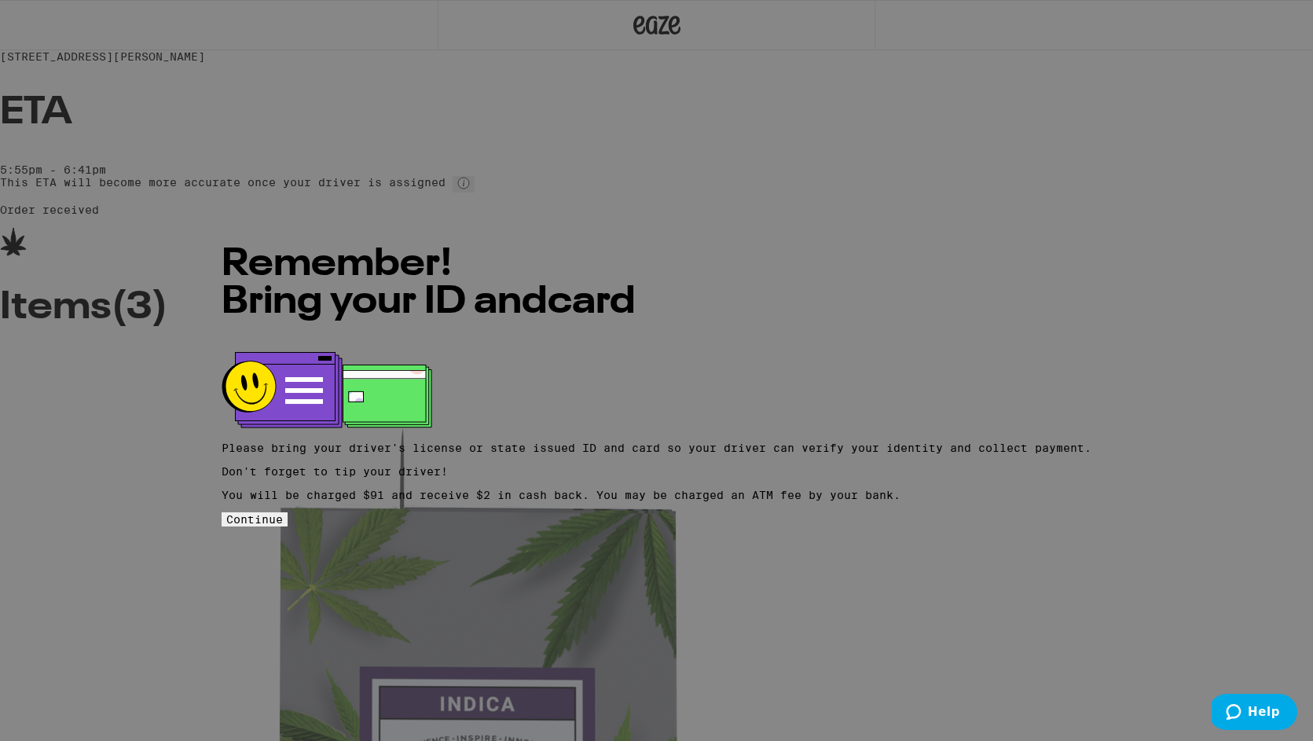
click at [288, 512] on button "Continue" at bounding box center [255, 519] width 66 height 14
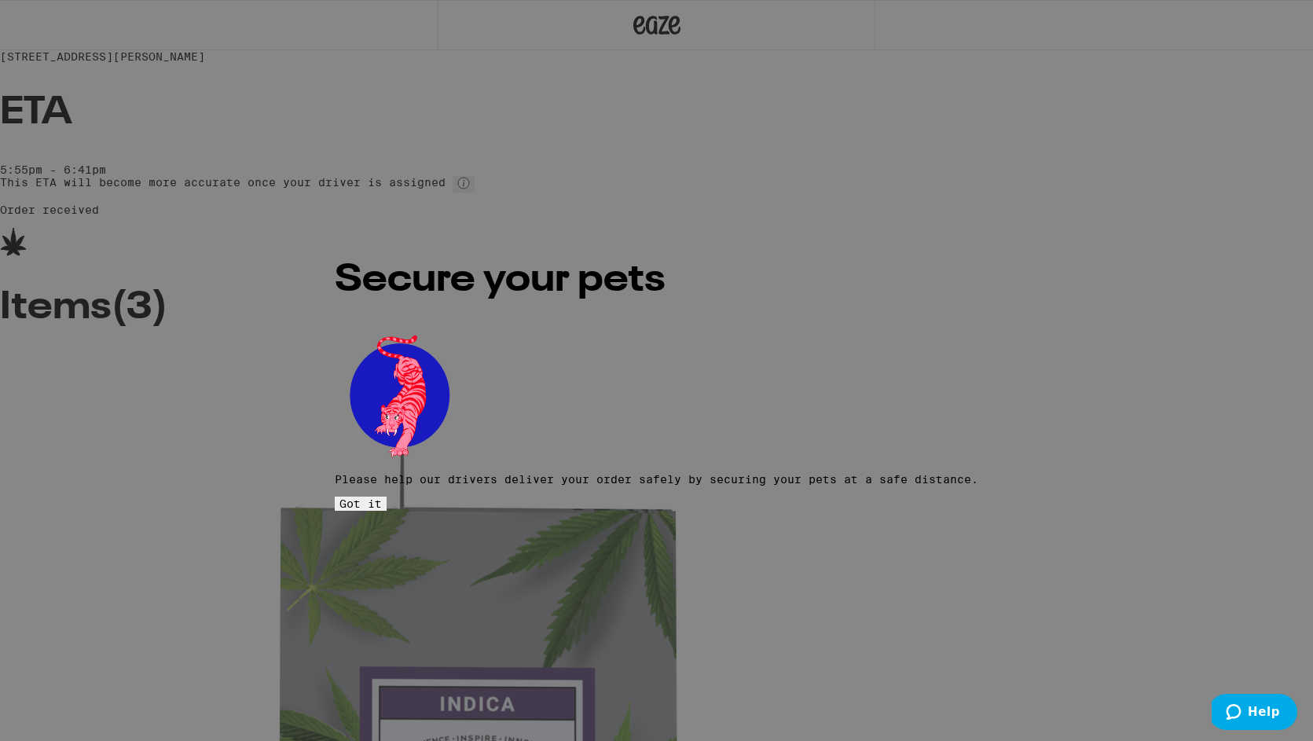
click at [382, 498] on span "Got it" at bounding box center [361, 504] width 42 height 13
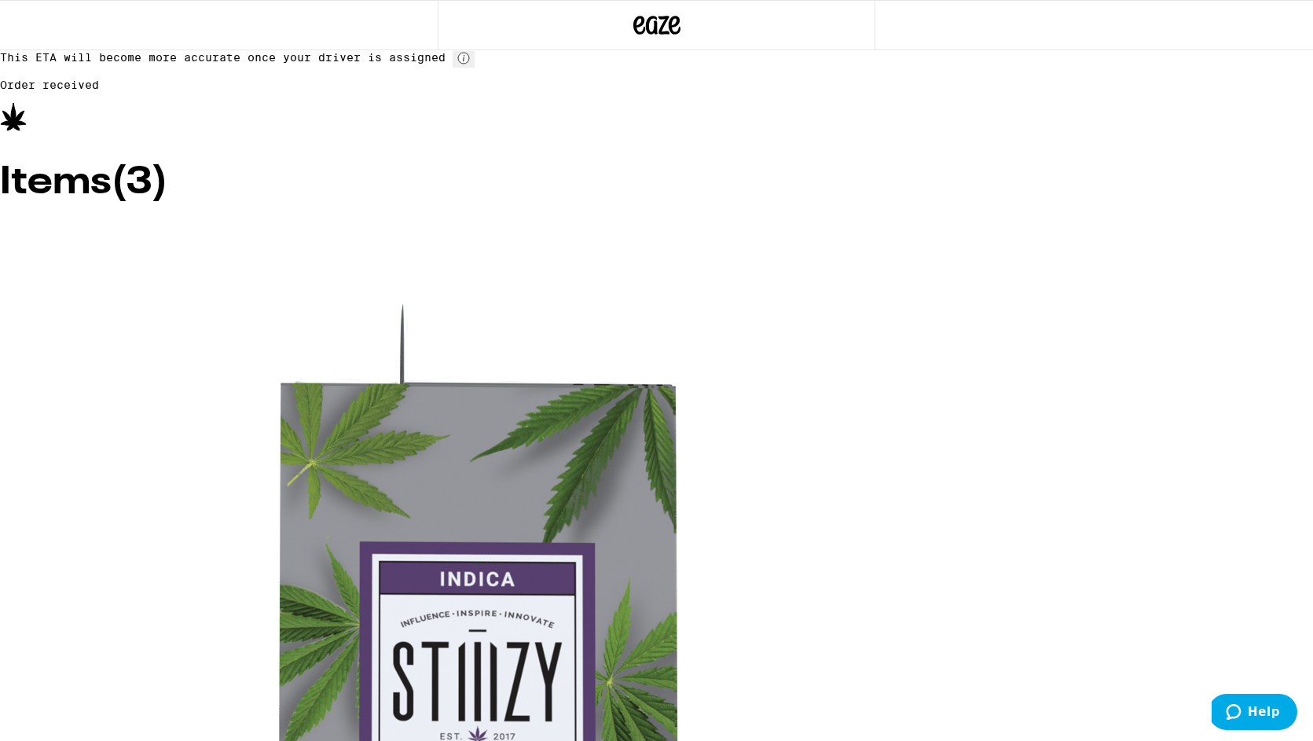
scroll to position [203, 0]
